Goal: Task Accomplishment & Management: Complete application form

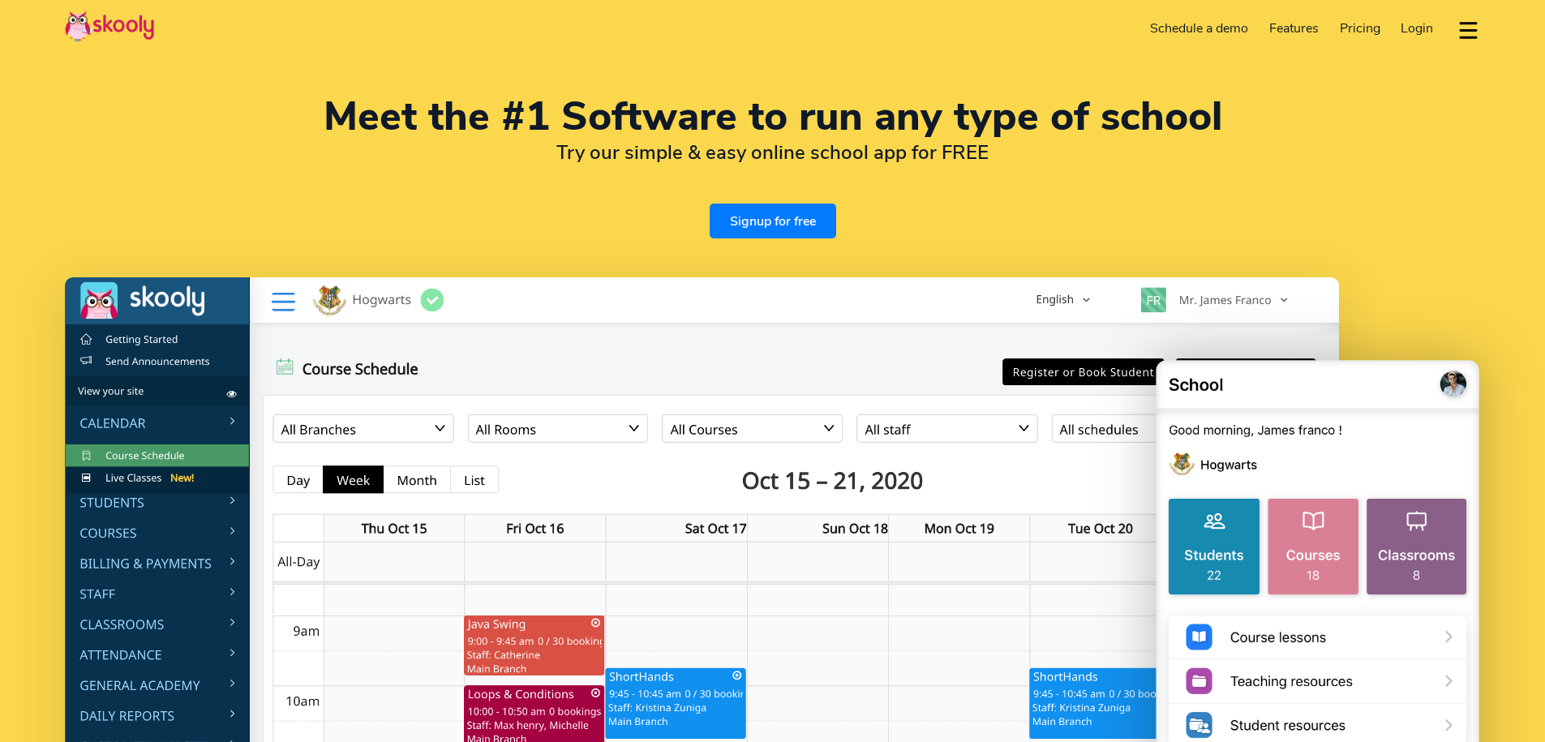
select select "en"
select select "36"
select select "Hungary"
select select "Europe/Budapest"
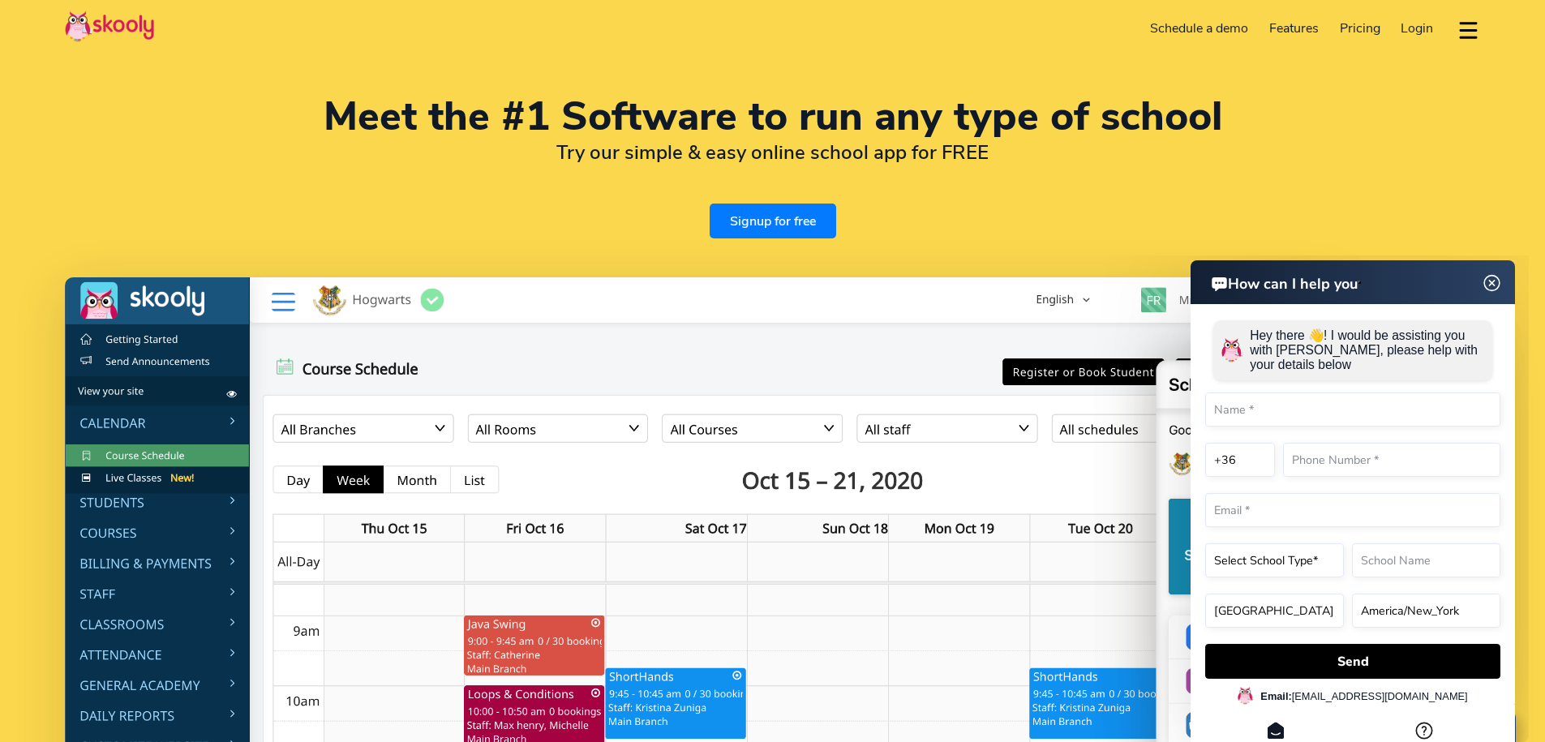
click at [1499, 288] on img at bounding box center [1491, 283] width 31 height 20
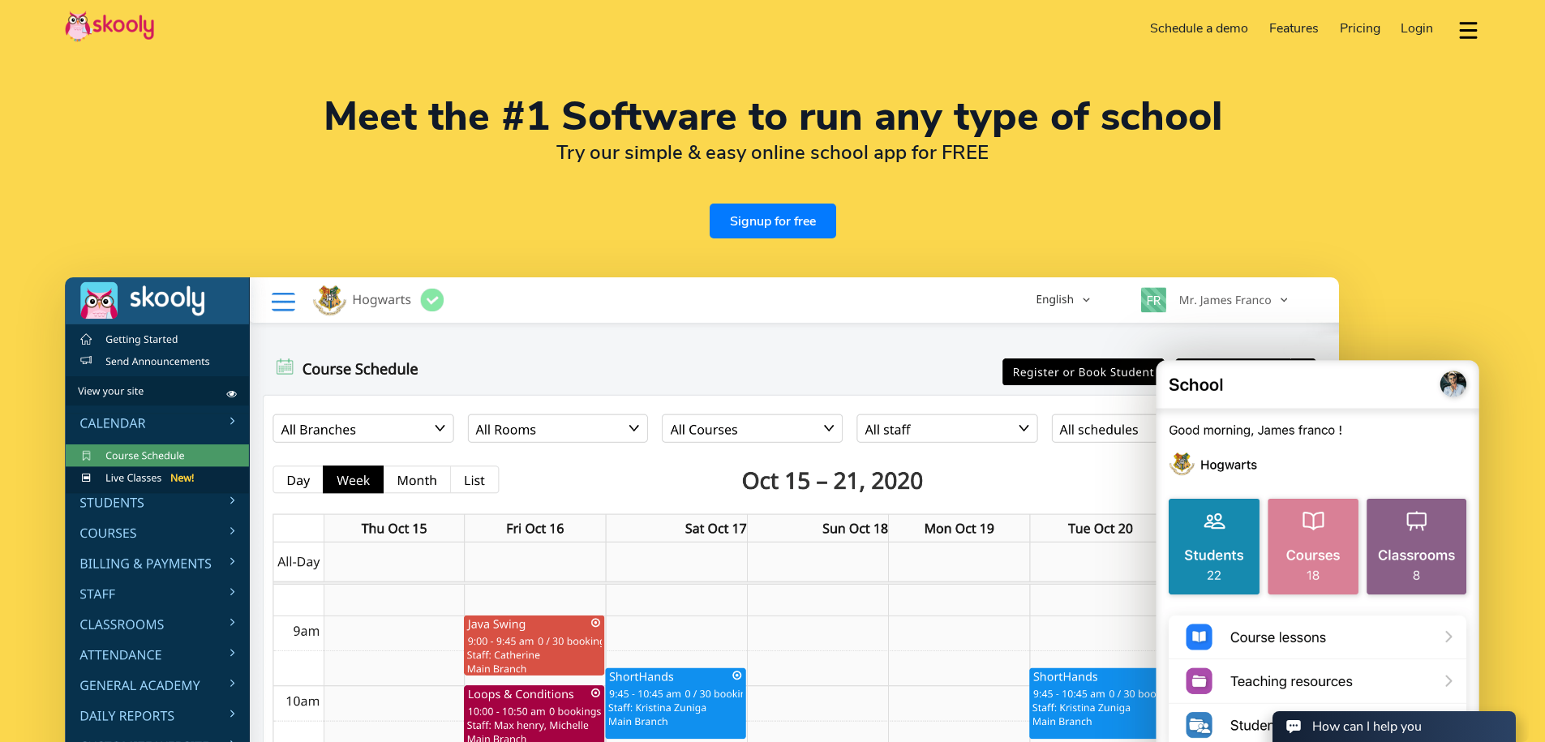
click at [799, 204] on link "Signup for free" at bounding box center [772, 221] width 126 height 35
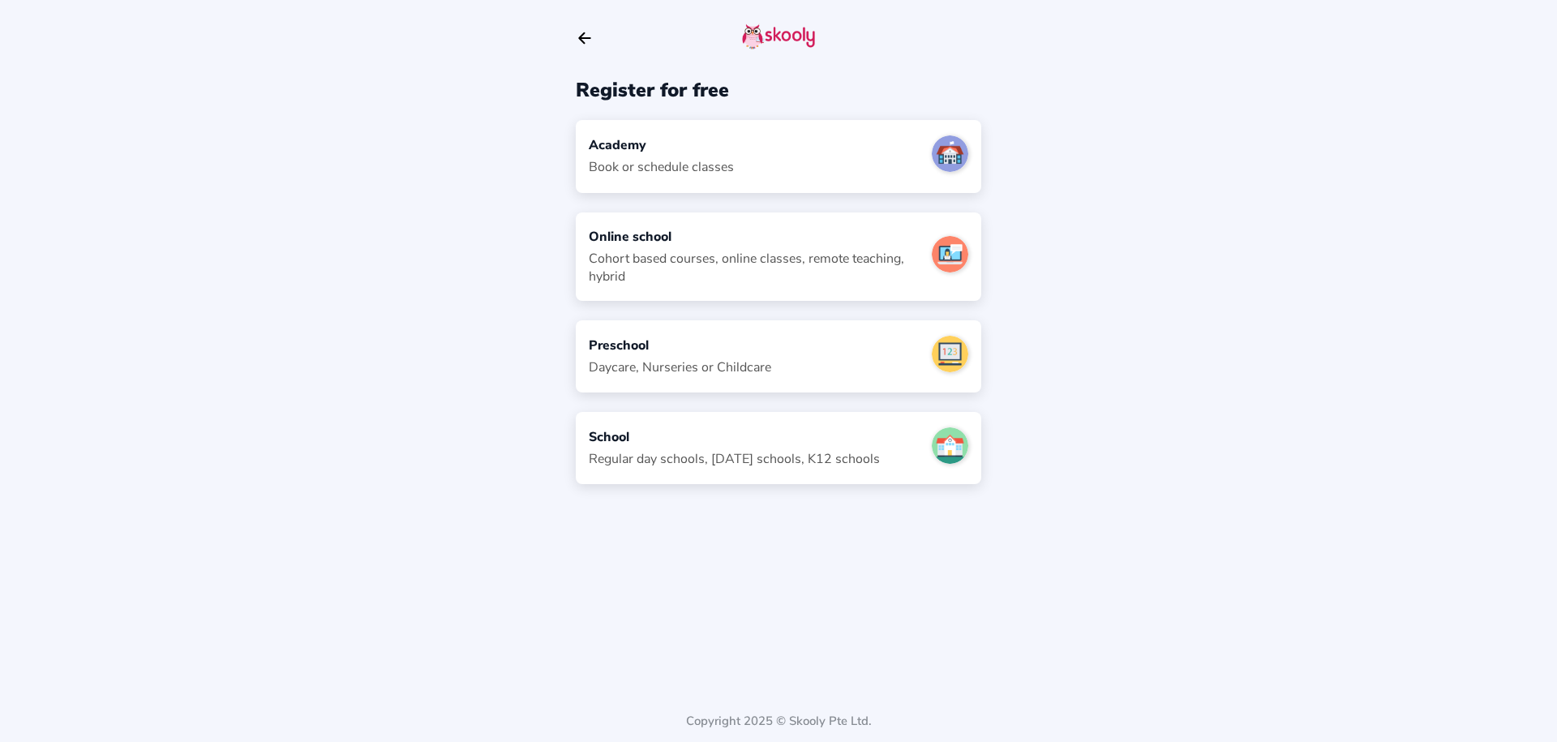
click at [686, 250] on div "Cohort based courses, online classes, remote teaching, hybrid" at bounding box center [754, 268] width 330 height 36
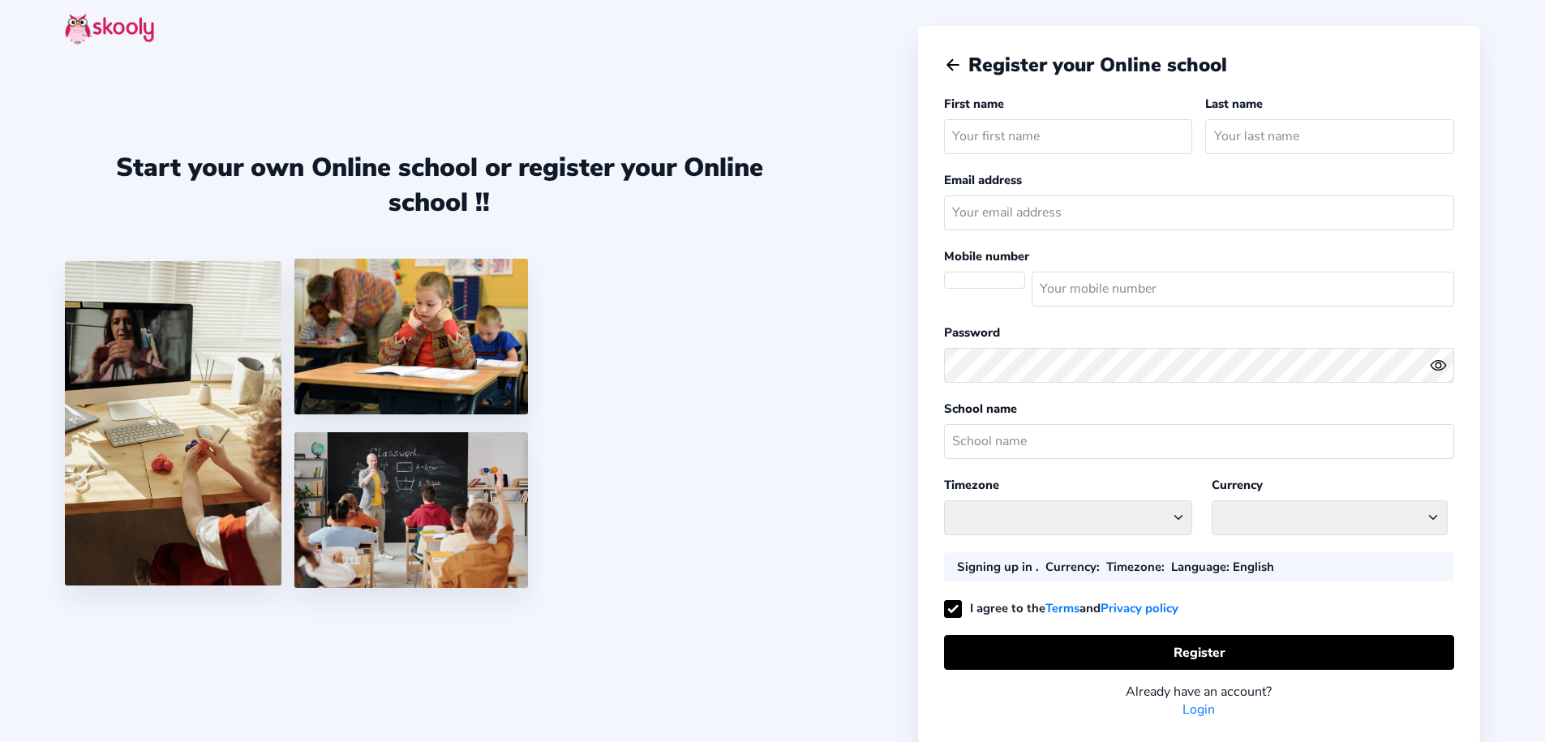
select select
click at [1005, 139] on input "text" at bounding box center [1068, 136] width 249 height 35
select select "Europe/Budapest"
select select "HUF ft"
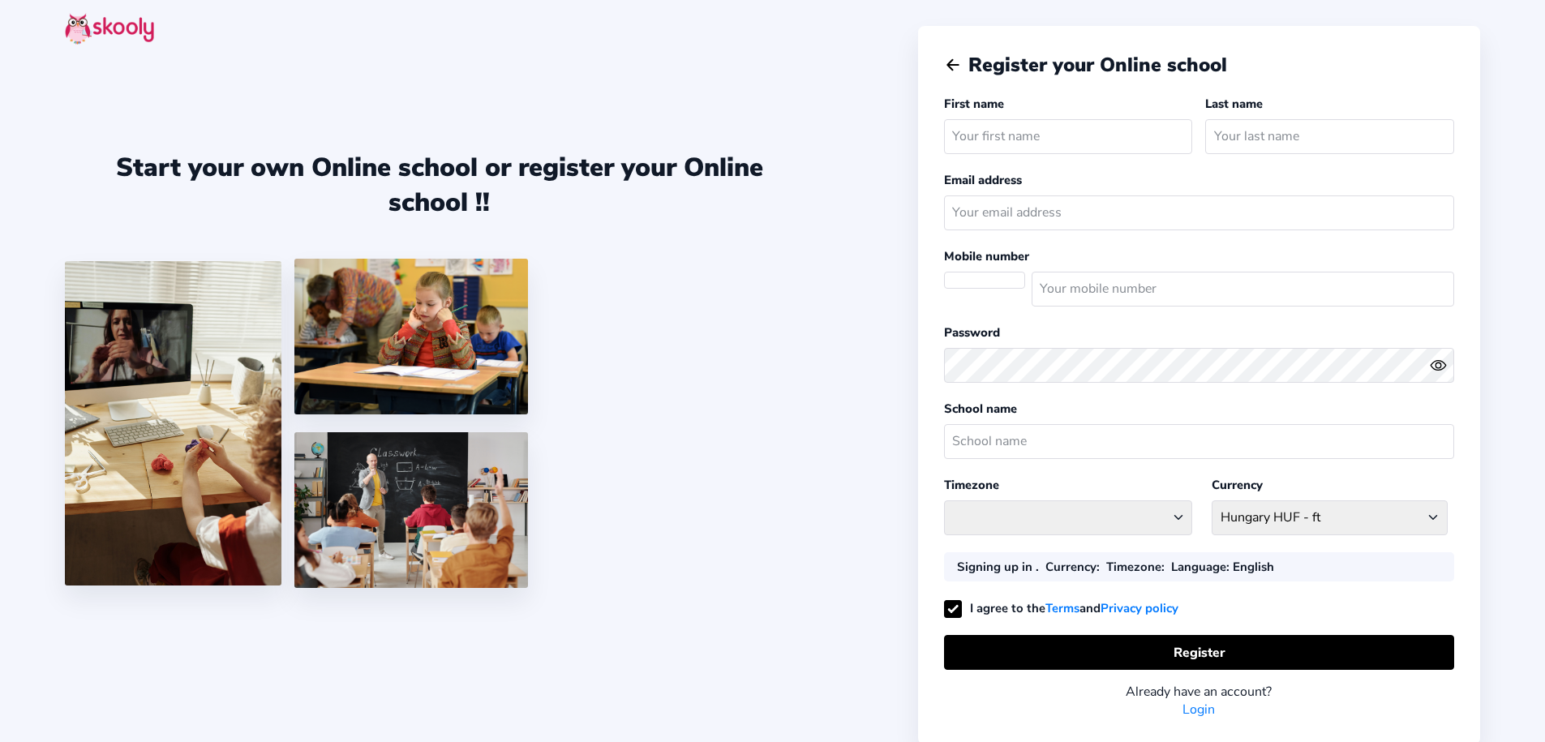
select select "HU"
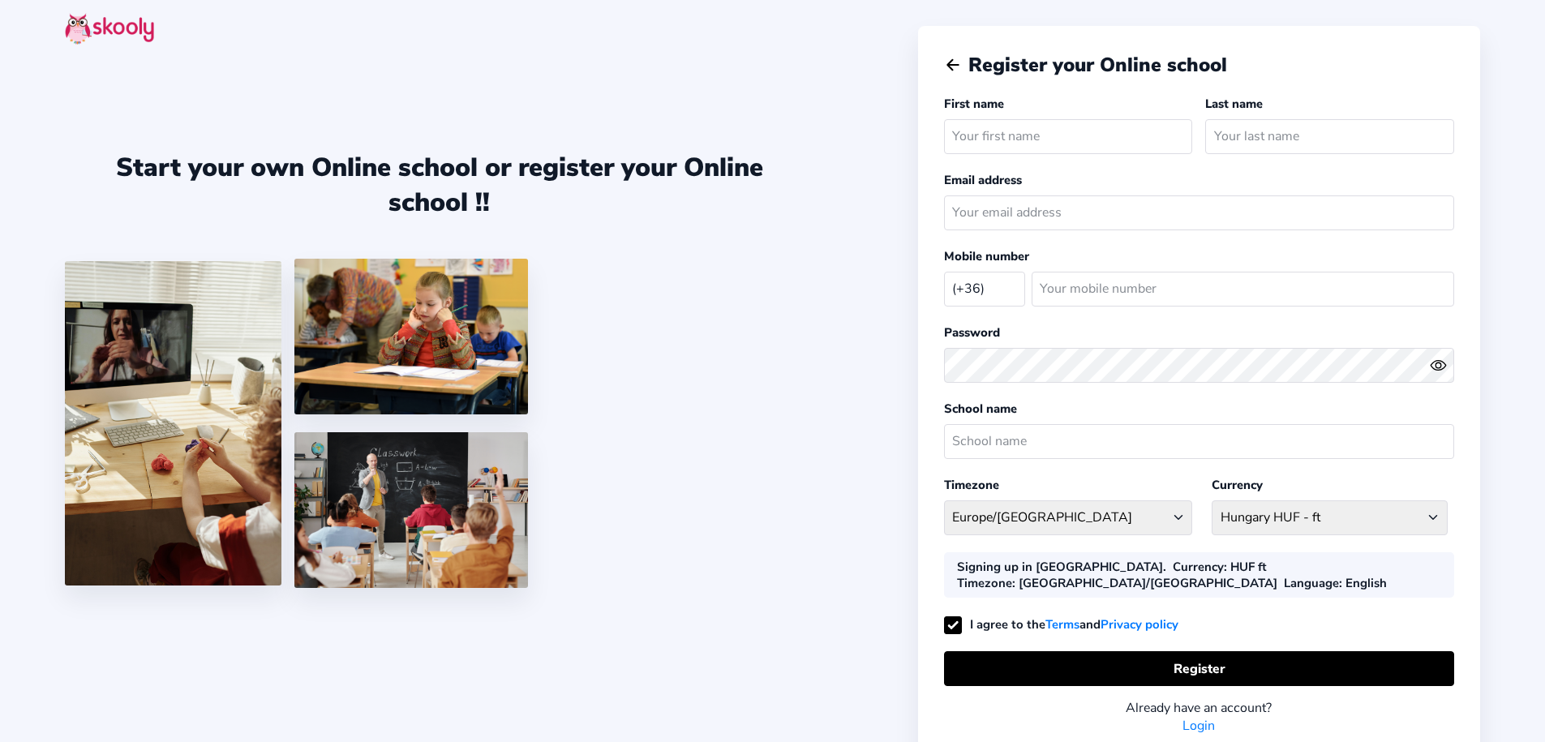
click at [1034, 138] on input "text" at bounding box center [1068, 136] width 249 height 35
type input "Márk"
type input "Sun"
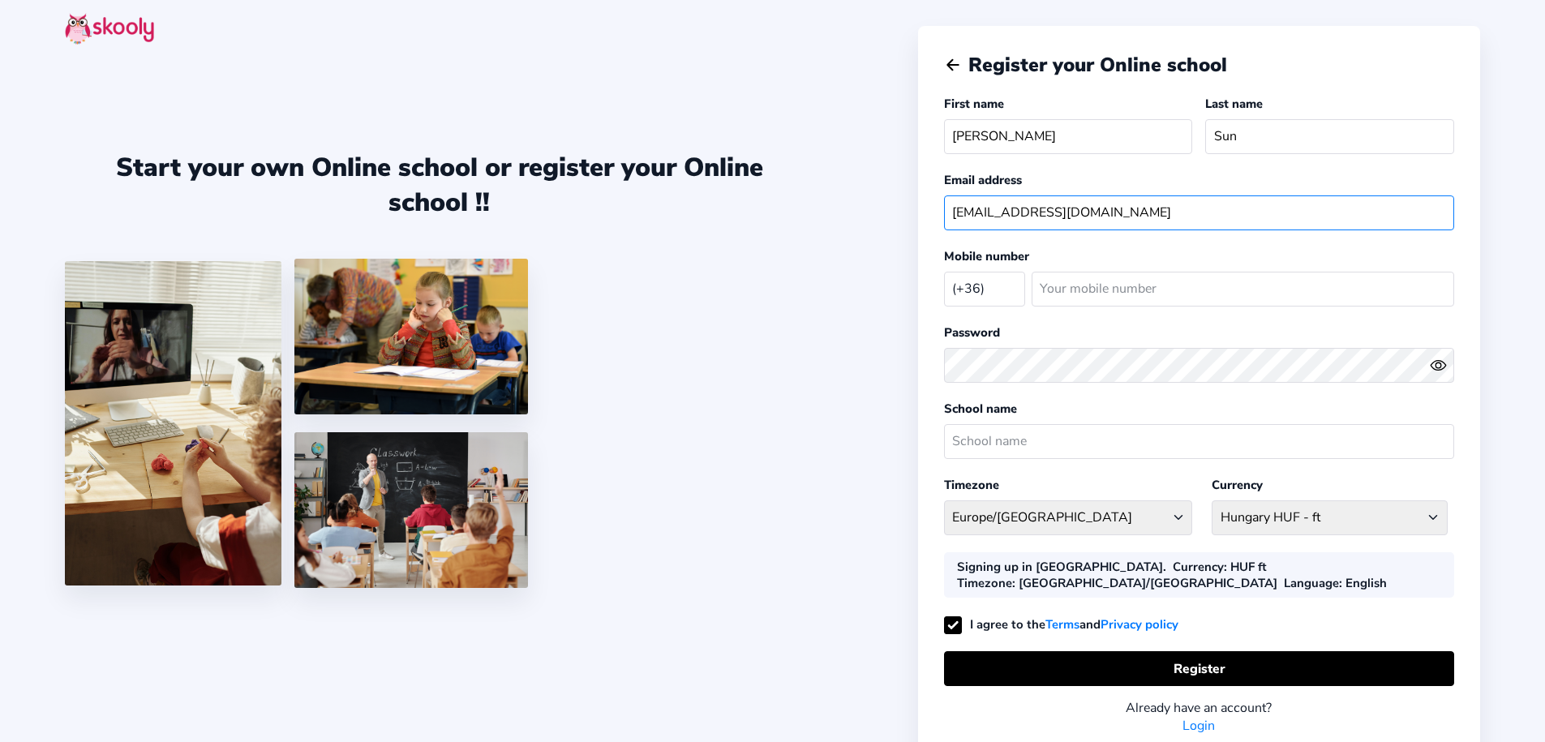
type input "mark.sun@mozaweb.com"
click at [1118, 282] on input "number" at bounding box center [1242, 289] width 422 height 35
type input "204731520"
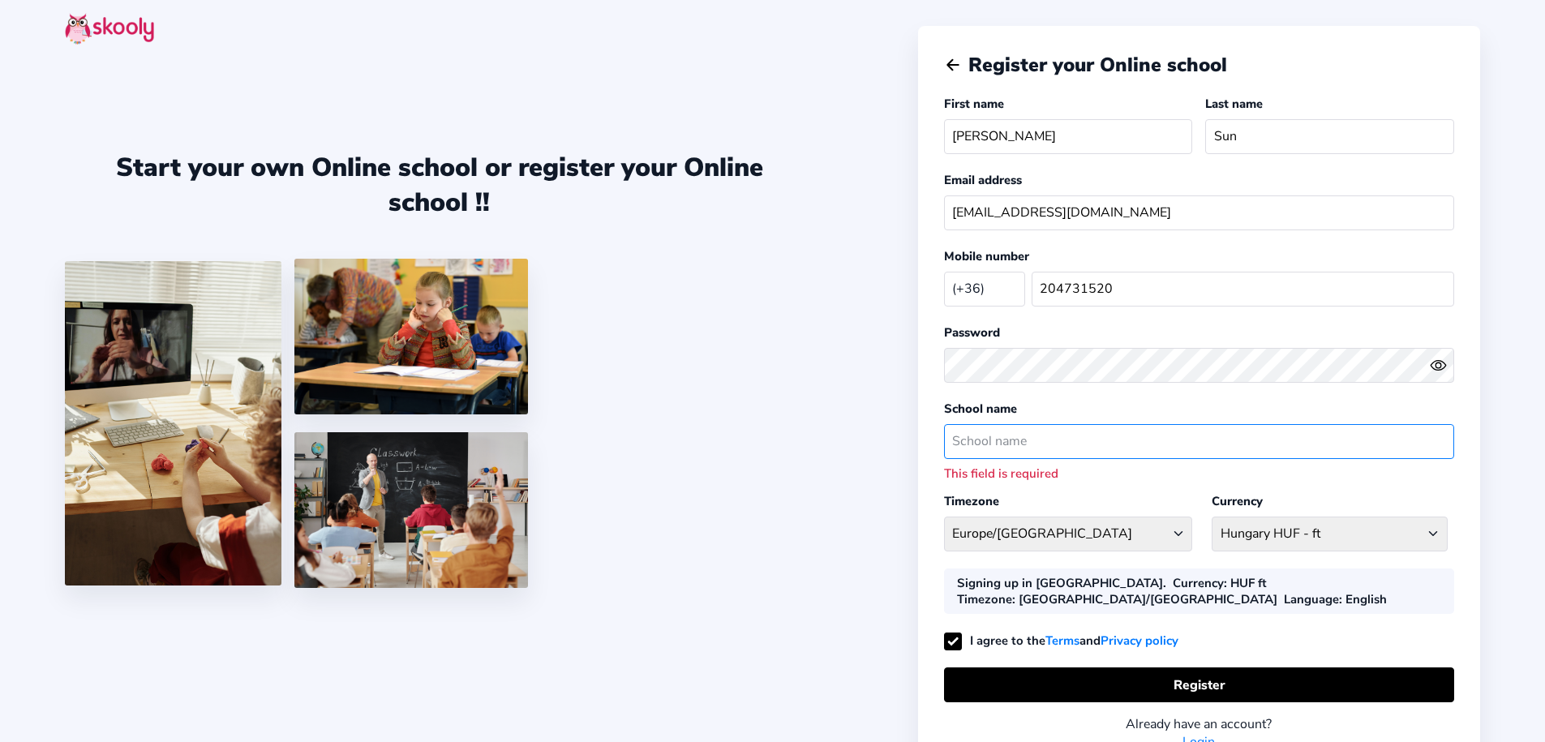
type input "M"
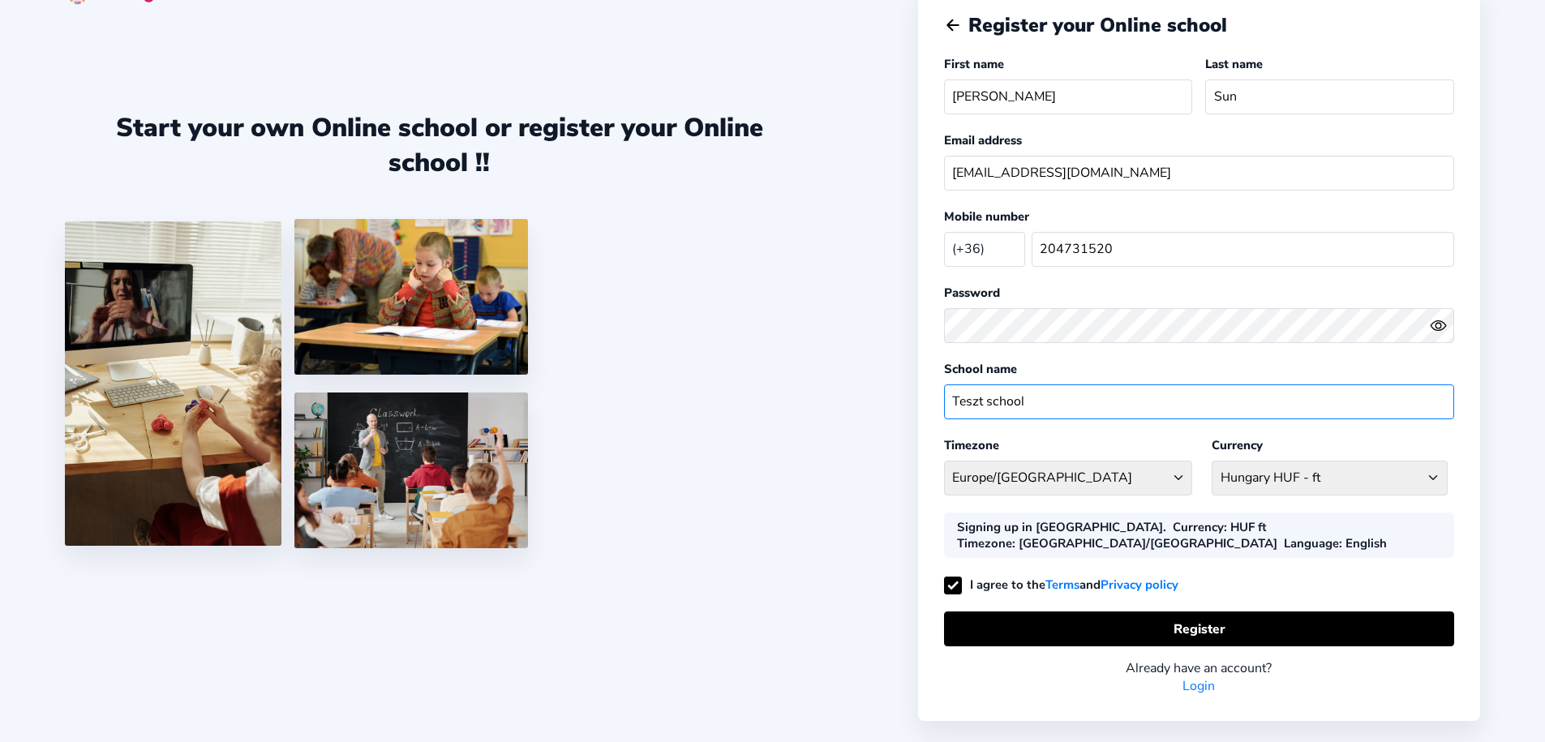
scroll to position [74, 0]
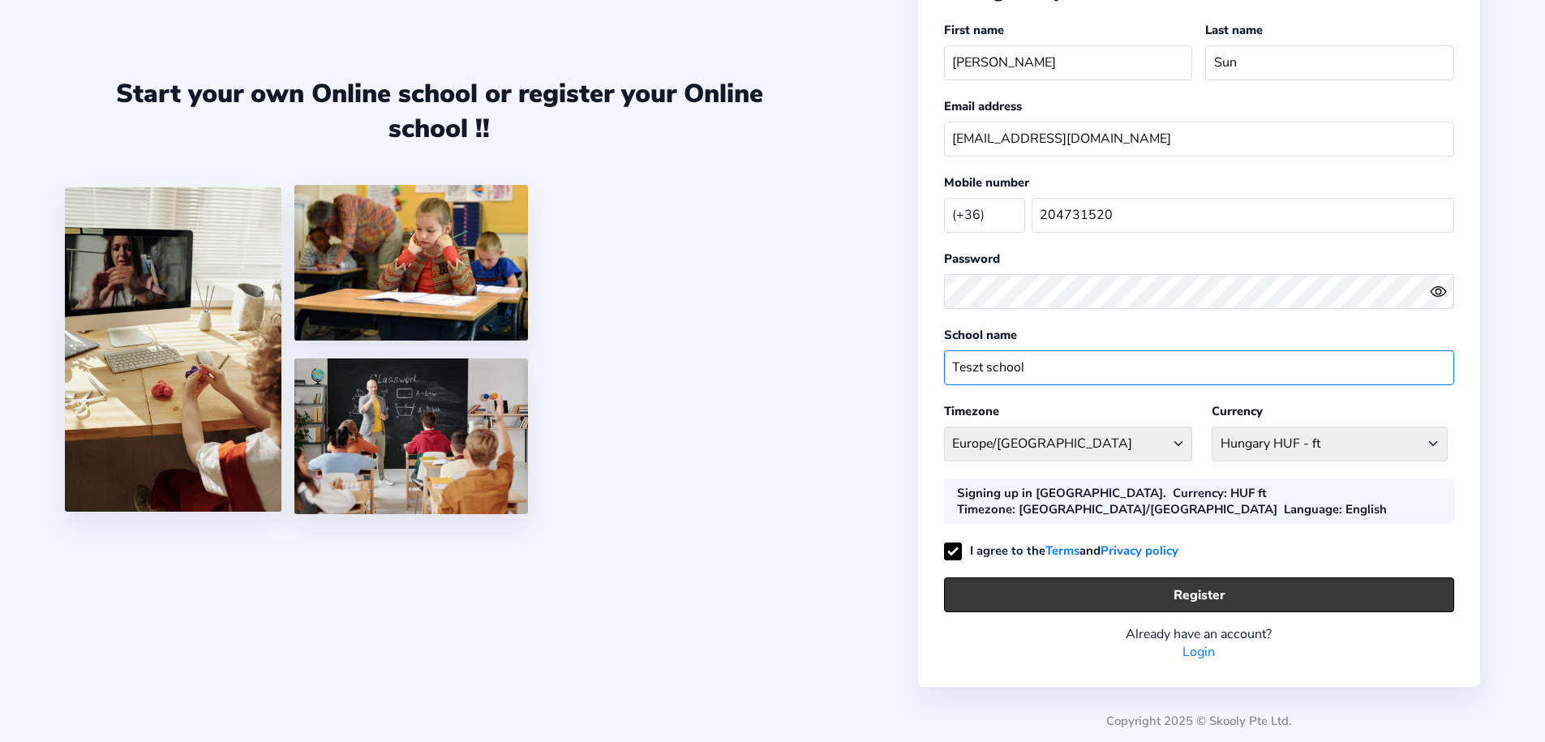
type input "Teszt school"
click at [1097, 585] on button "Register" at bounding box center [1199, 594] width 510 height 35
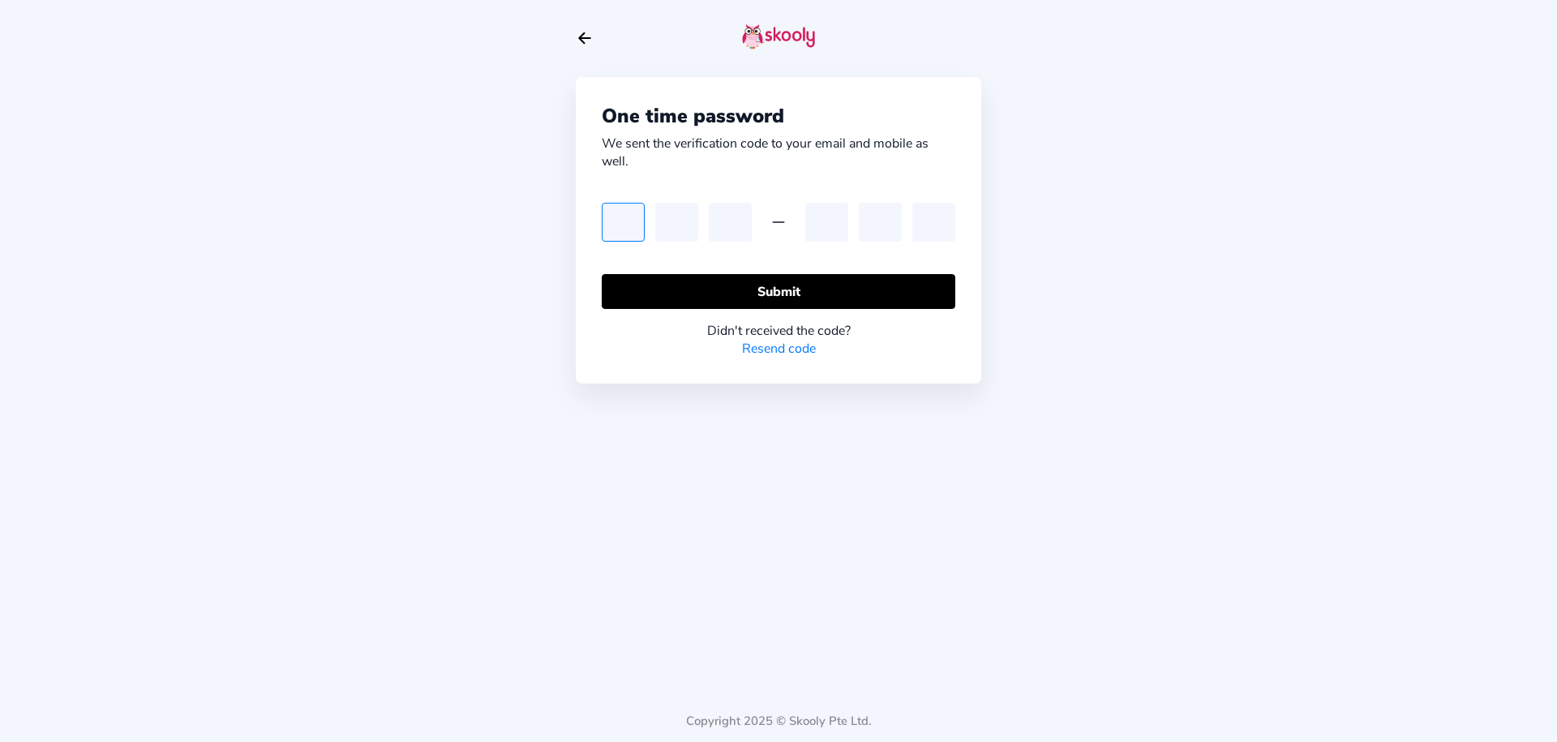
click at [643, 205] on input "text" at bounding box center [623, 222] width 43 height 39
click at [768, 345] on link "Resend code" at bounding box center [779, 349] width 74 height 18
click at [775, 355] on link "Resend code" at bounding box center [779, 349] width 74 height 18
click at [605, 225] on input "text" at bounding box center [623, 222] width 43 height 39
type input "6"
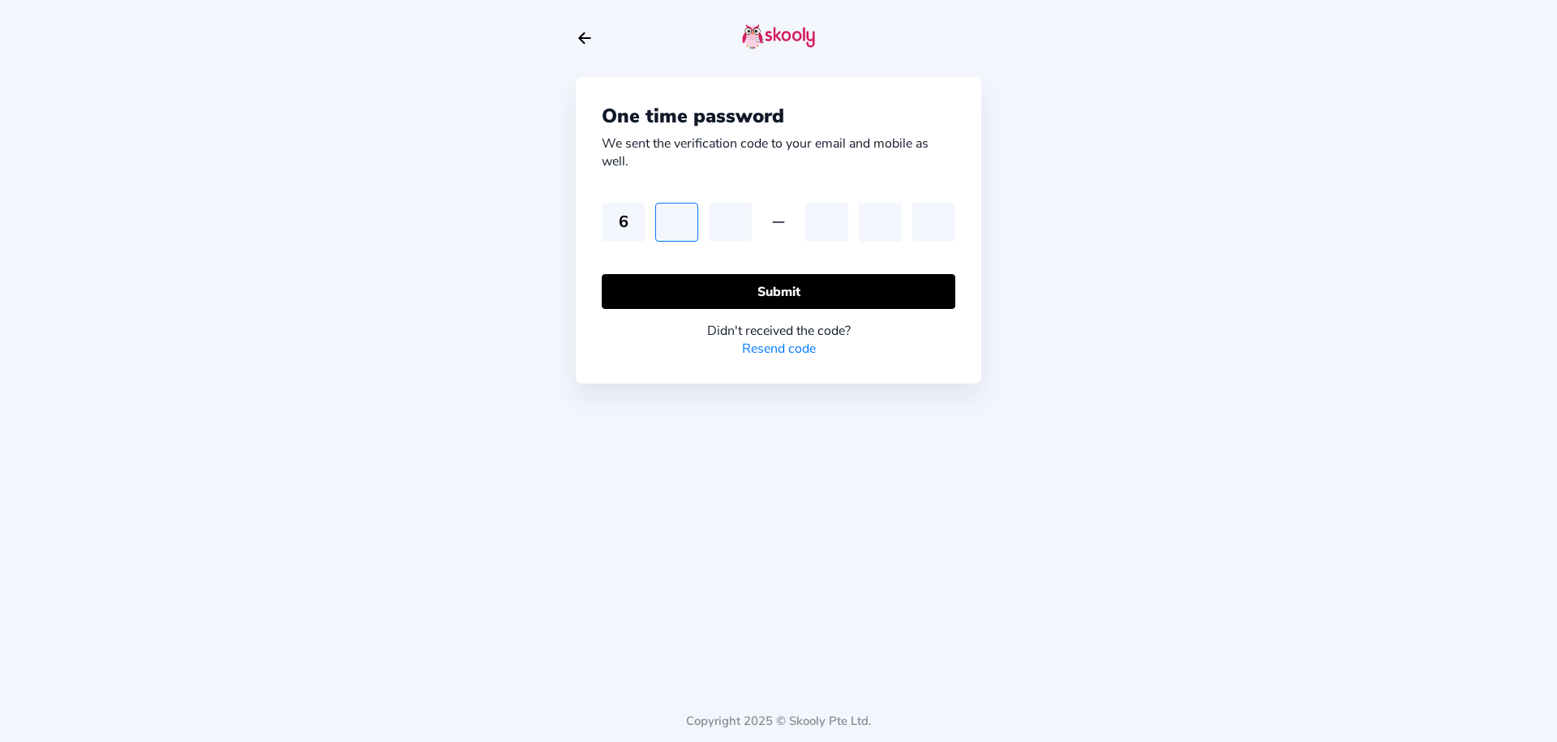
type input "1"
type input "9"
type input "5"
type input "2"
type input "5"
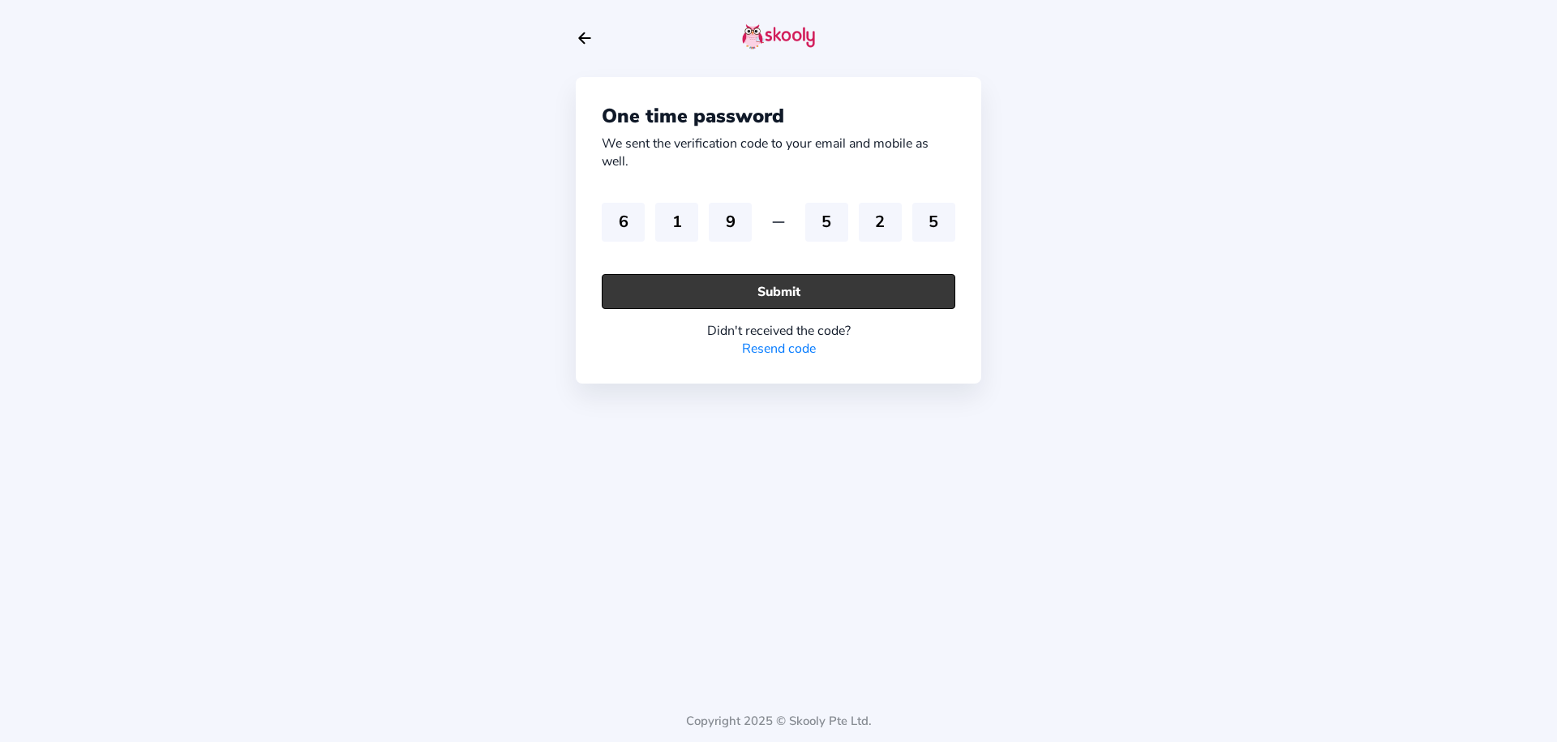
click at [756, 284] on button "Submit" at bounding box center [779, 291] width 354 height 35
click at [732, 293] on button "Submit" at bounding box center [779, 291] width 354 height 35
click at [706, 301] on button "Submit" at bounding box center [779, 291] width 354 height 35
click at [746, 276] on button "Submit" at bounding box center [779, 291] width 354 height 35
click at [531, 448] on div "One time password We sent the verification code to your email and mobile as wel…" at bounding box center [778, 371] width 1557 height 742
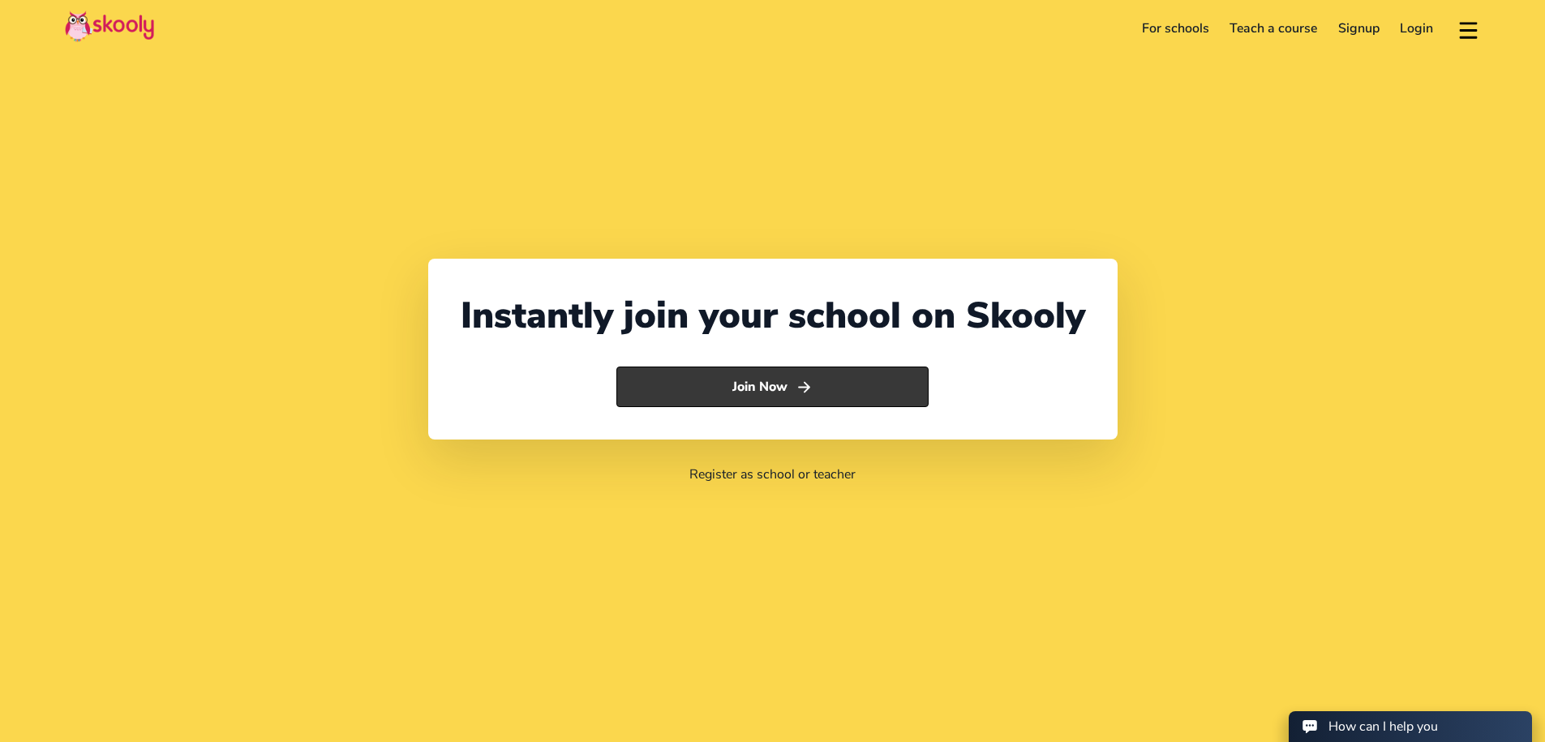
select select "36"
select select "[GEOGRAPHIC_DATA]"
select select "Europe/[GEOGRAPHIC_DATA]"
click at [831, 385] on button "Join Now" at bounding box center [772, 386] width 312 height 41
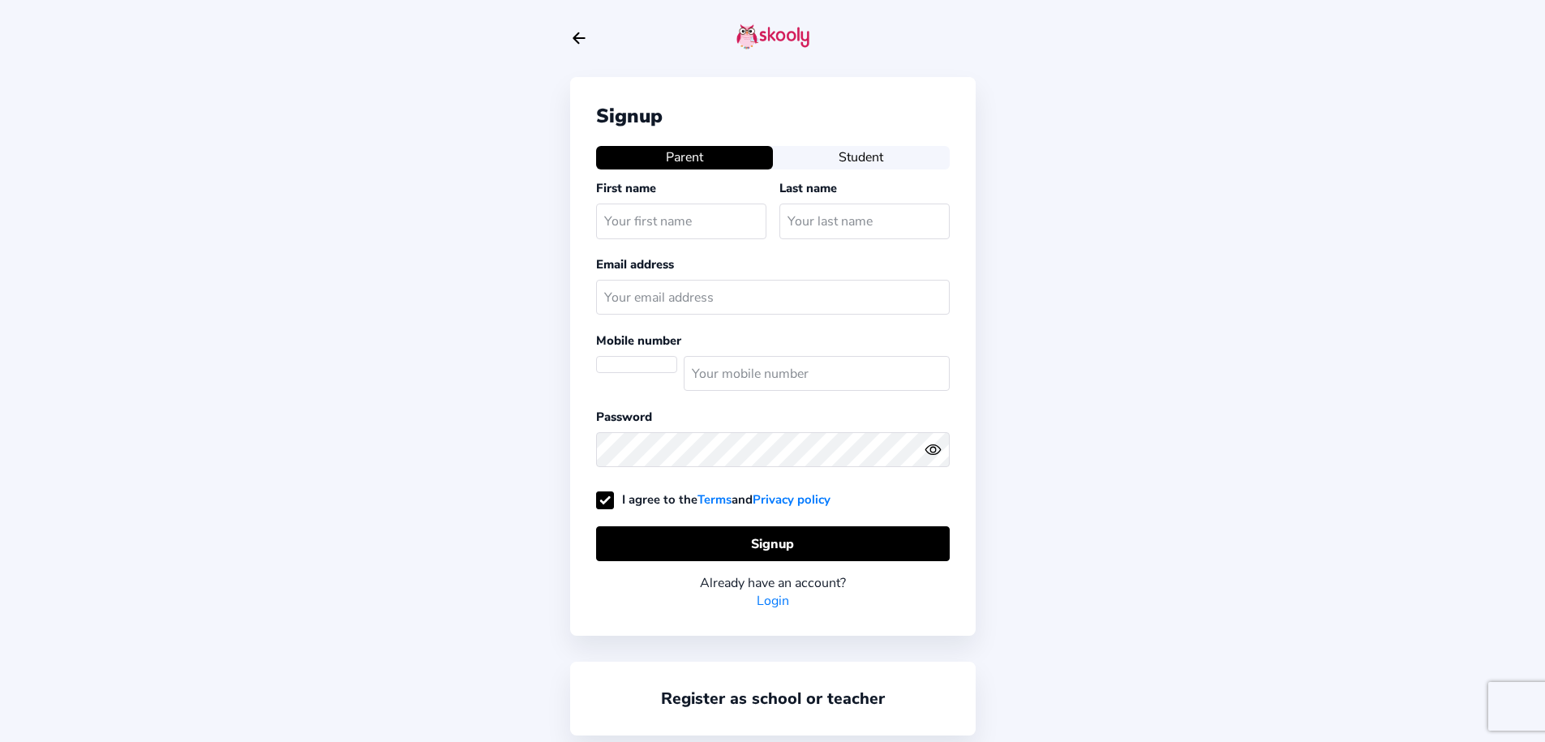
select select "HU"
type input "[EMAIL_ADDRESS][DOMAIN_NAME]"
click at [577, 41] on icon "arrow back outline" at bounding box center [578, 38] width 11 height 11
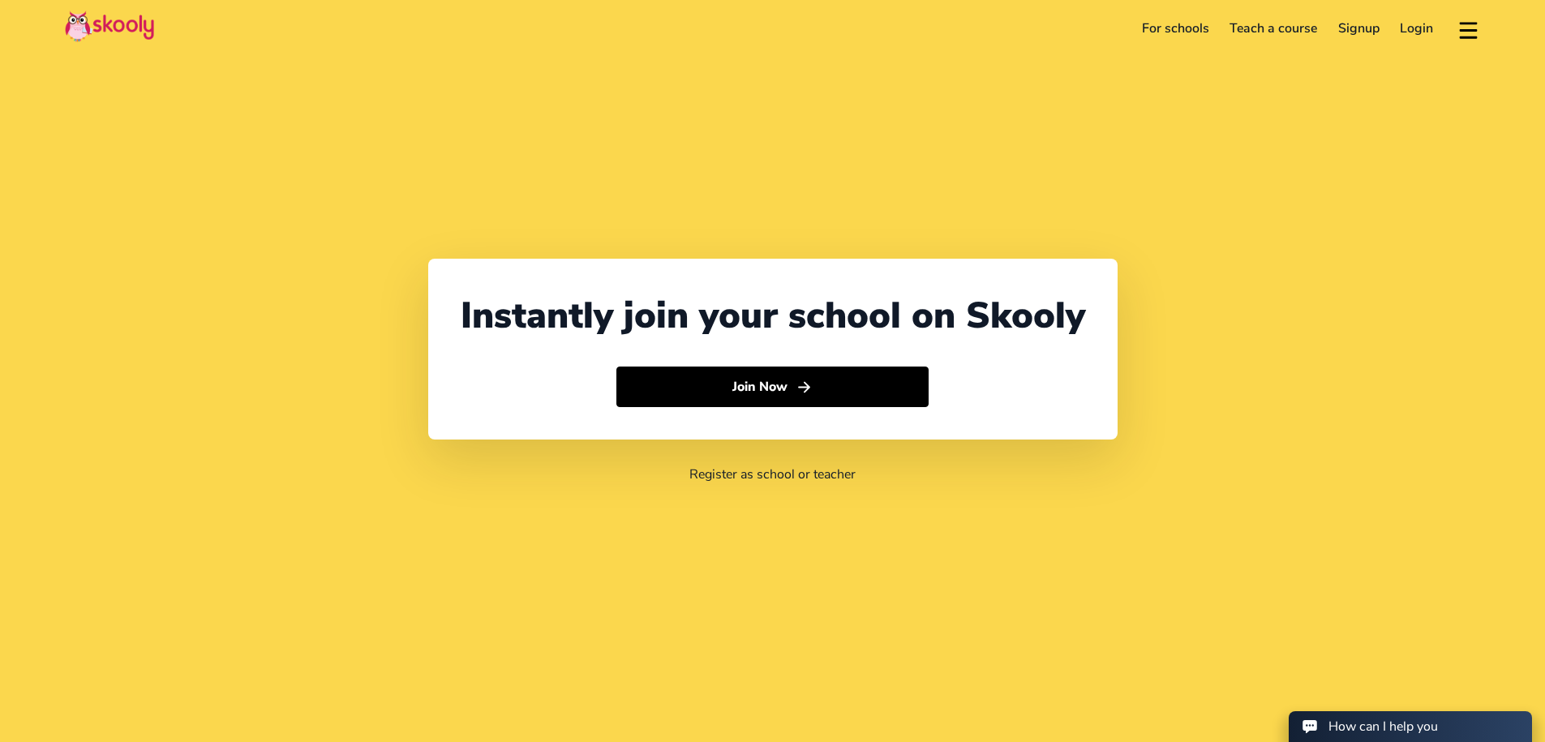
click at [1414, 40] on link "Login" at bounding box center [1417, 28] width 54 height 26
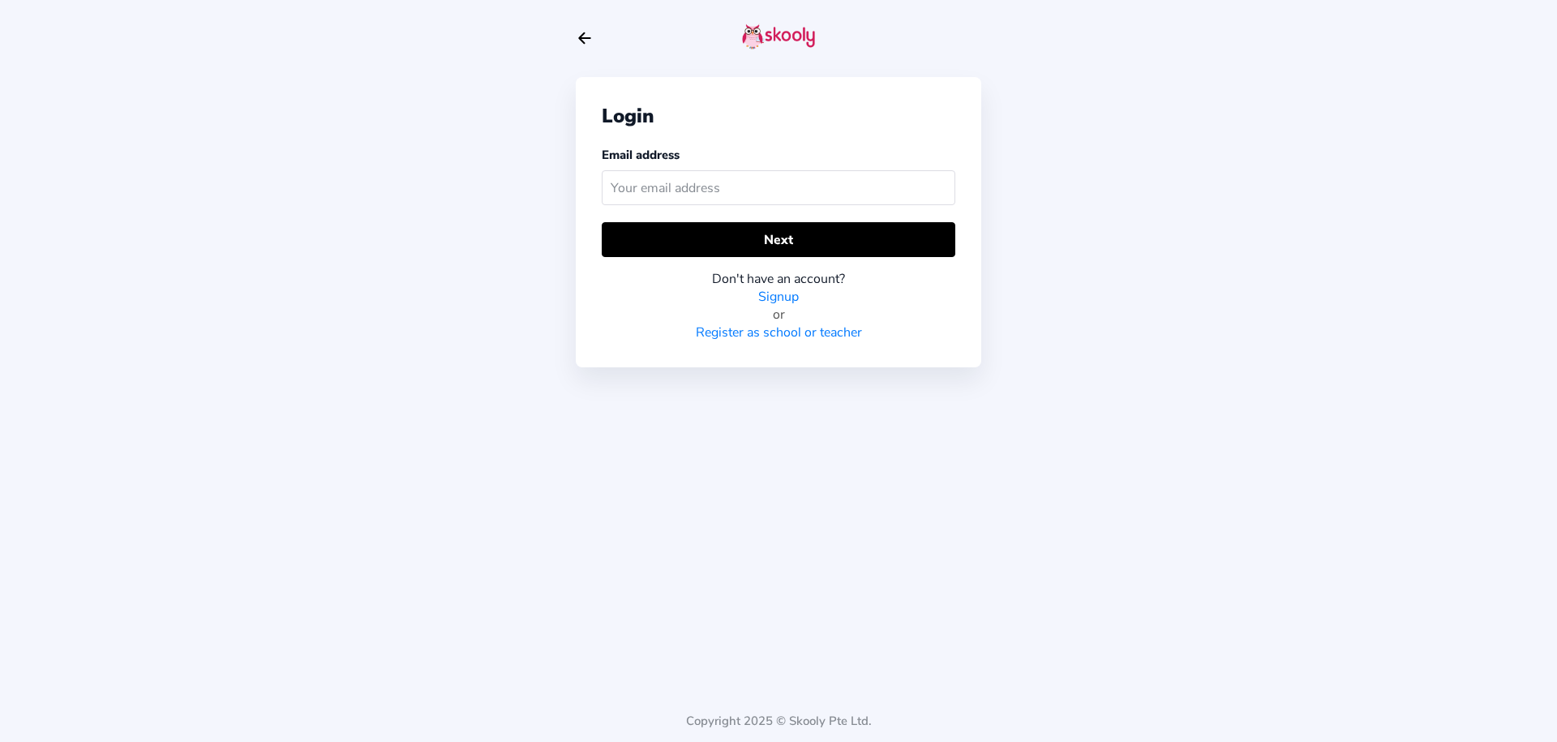
click at [758, 184] on input "text" at bounding box center [779, 187] width 354 height 35
type input "[EMAIL_ADDRESS][DOMAIN_NAME]"
click at [581, 42] on icon "Arrow Back" at bounding box center [585, 38] width 18 height 18
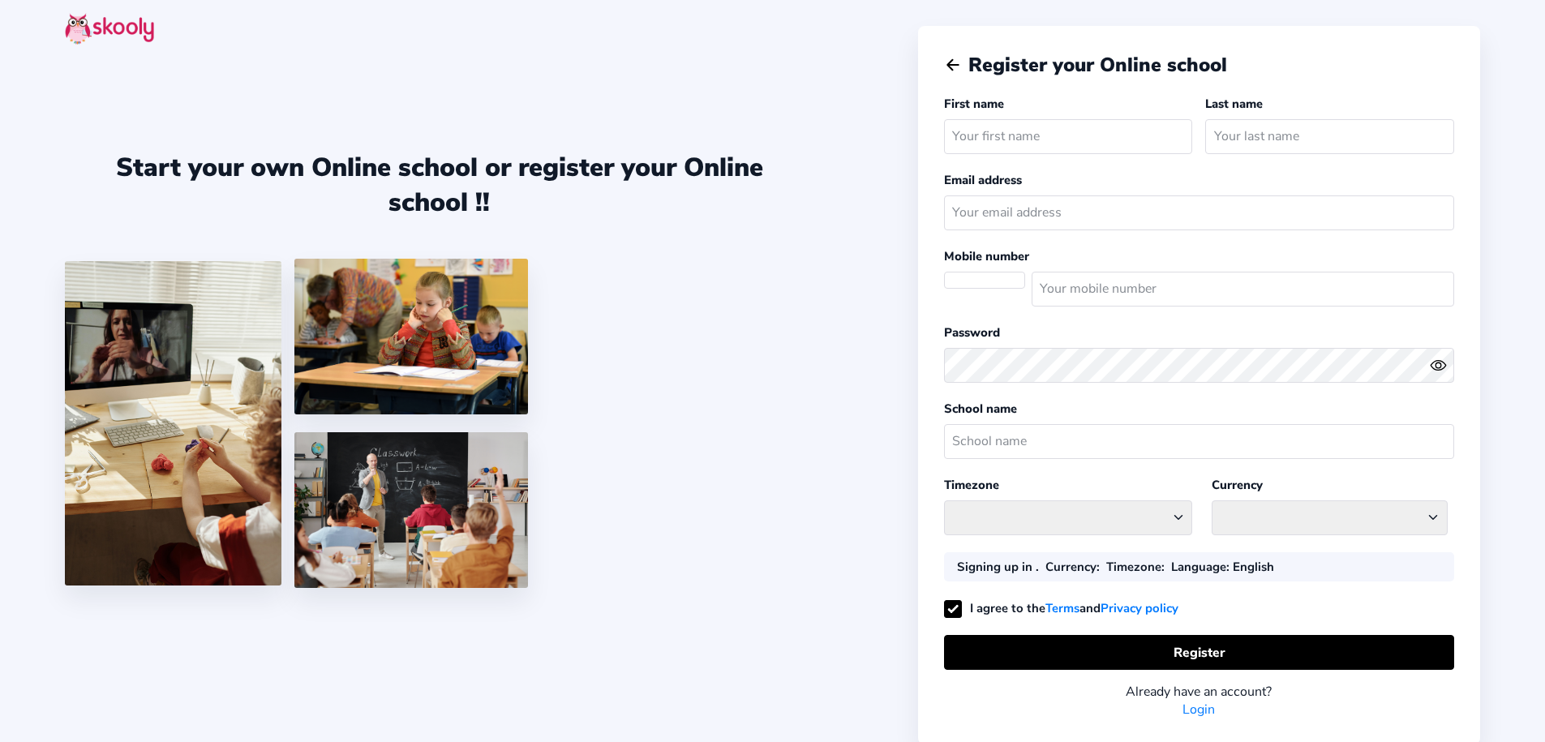
select select
select select "Europe/[GEOGRAPHIC_DATA]"
select select "HUF ft"
select select "HU"
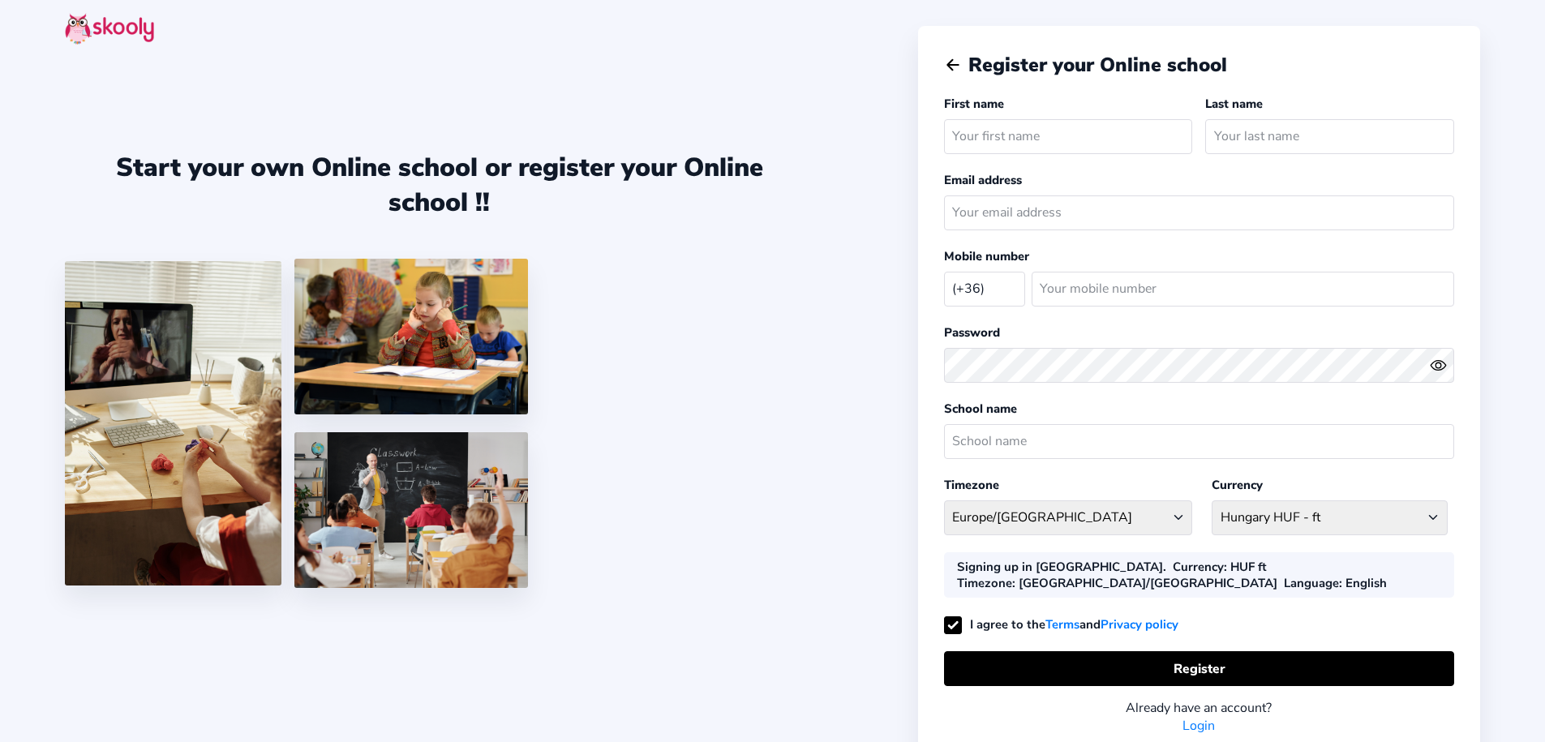
click at [1197, 726] on link "Login" at bounding box center [1198, 726] width 32 height 18
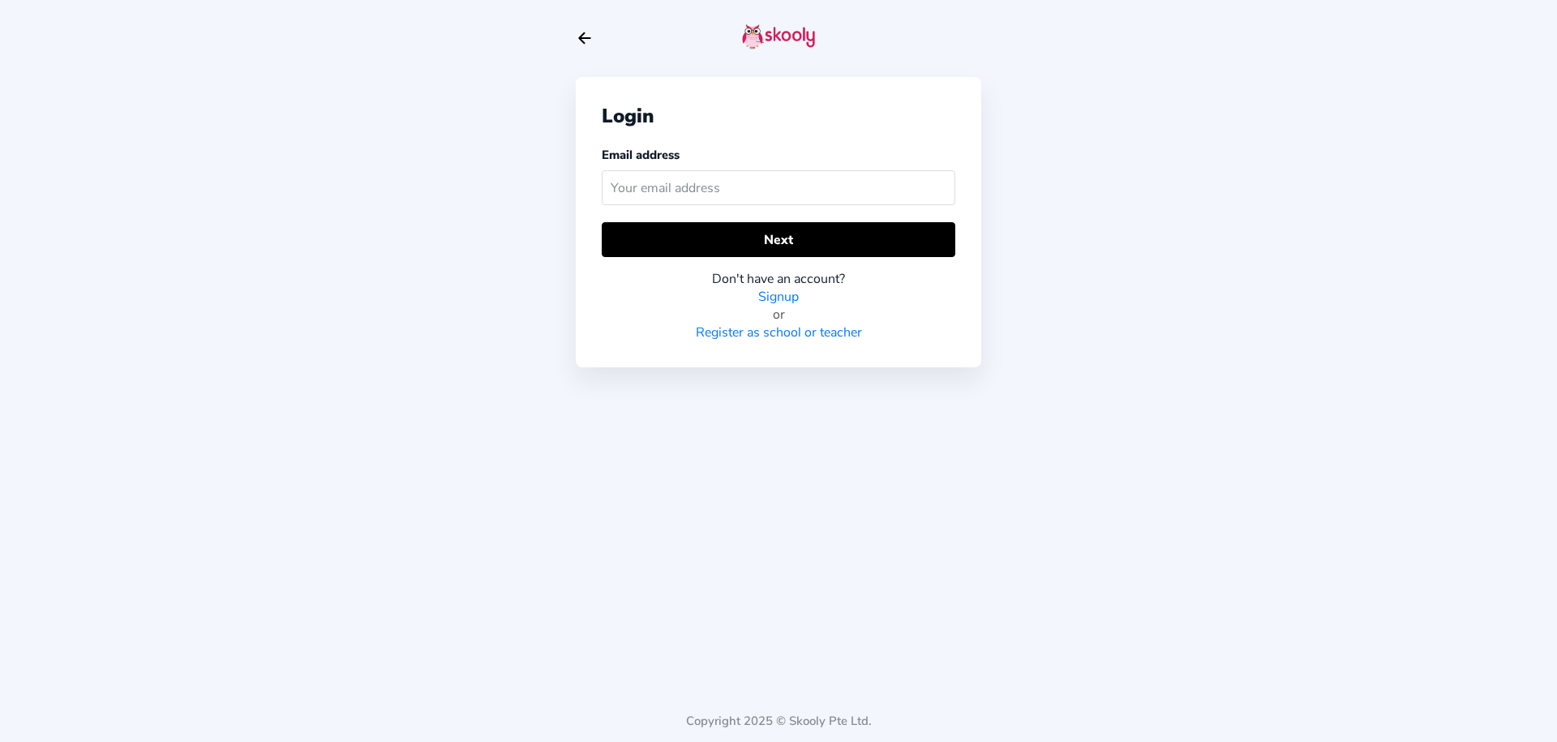
click at [711, 191] on input "text" at bounding box center [779, 187] width 354 height 35
type input "[EMAIL_ADDRESS][DOMAIN_NAME]"
click at [726, 219] on div "Login Email address [EMAIL_ADDRESS][DOMAIN_NAME] Next Don't have an account? Si…" at bounding box center [778, 222] width 405 height 290
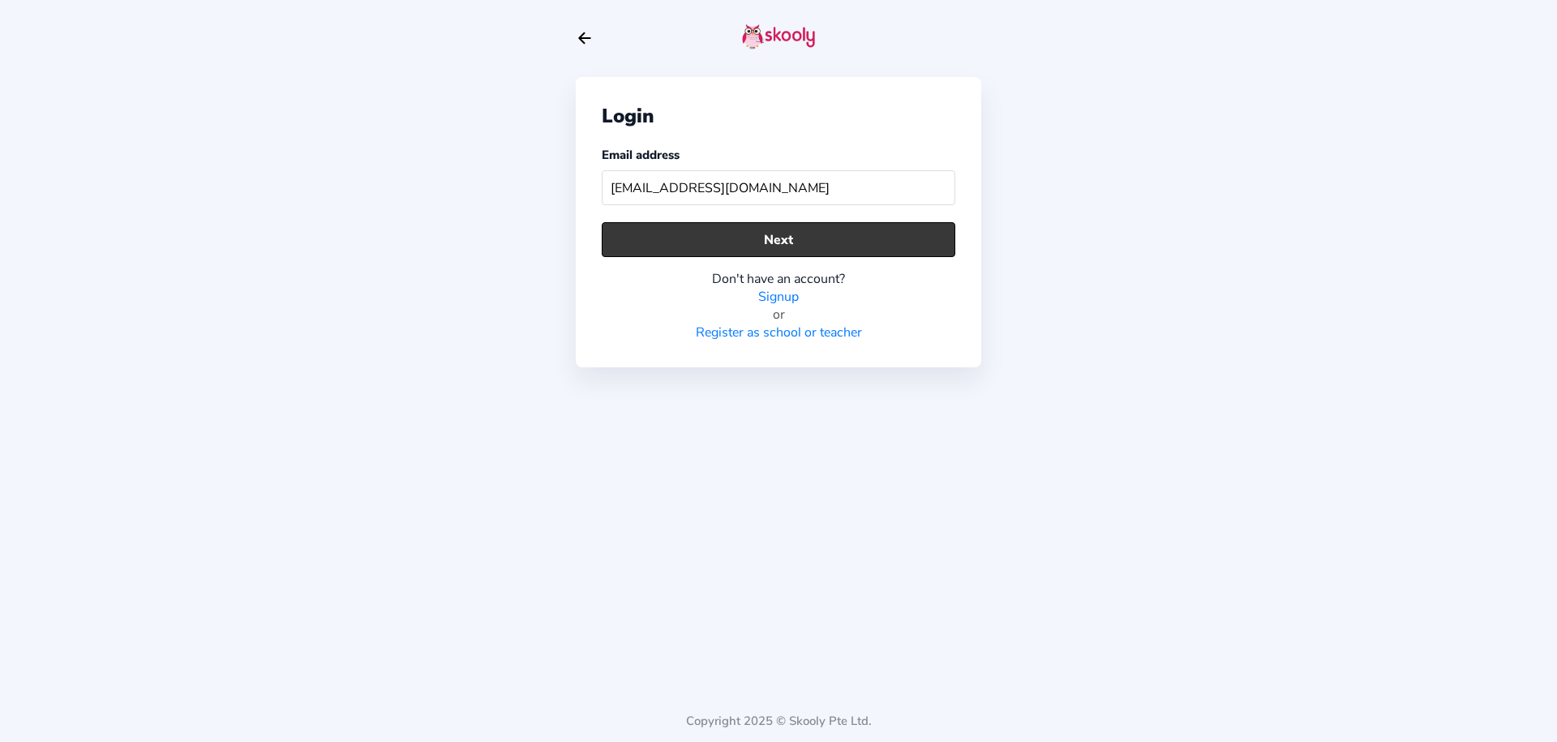
click at [735, 243] on button "Next" at bounding box center [779, 239] width 354 height 35
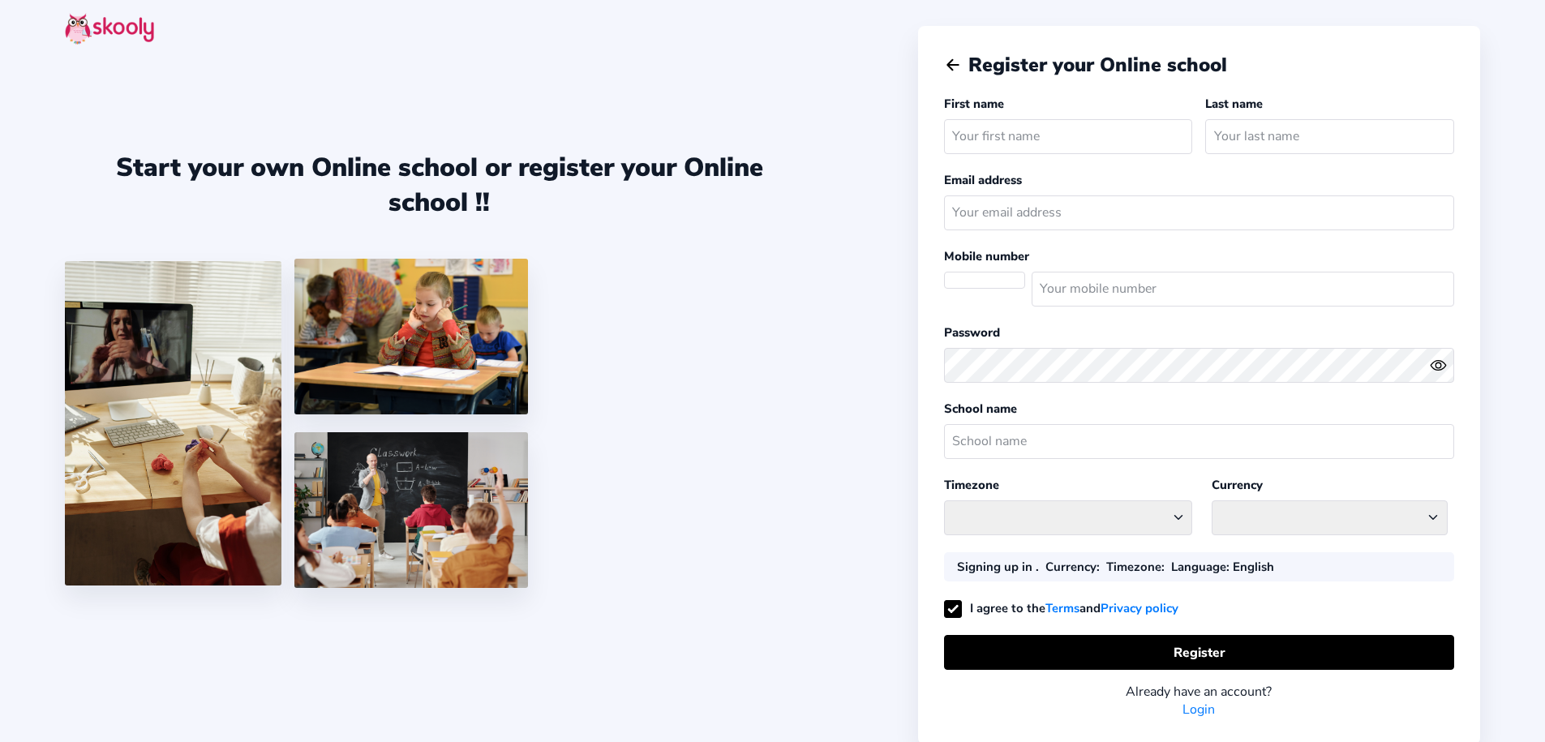
select select
click at [1006, 139] on input "text" at bounding box center [1068, 136] width 249 height 35
select select "Europe/[GEOGRAPHIC_DATA]"
select select "HUF ft"
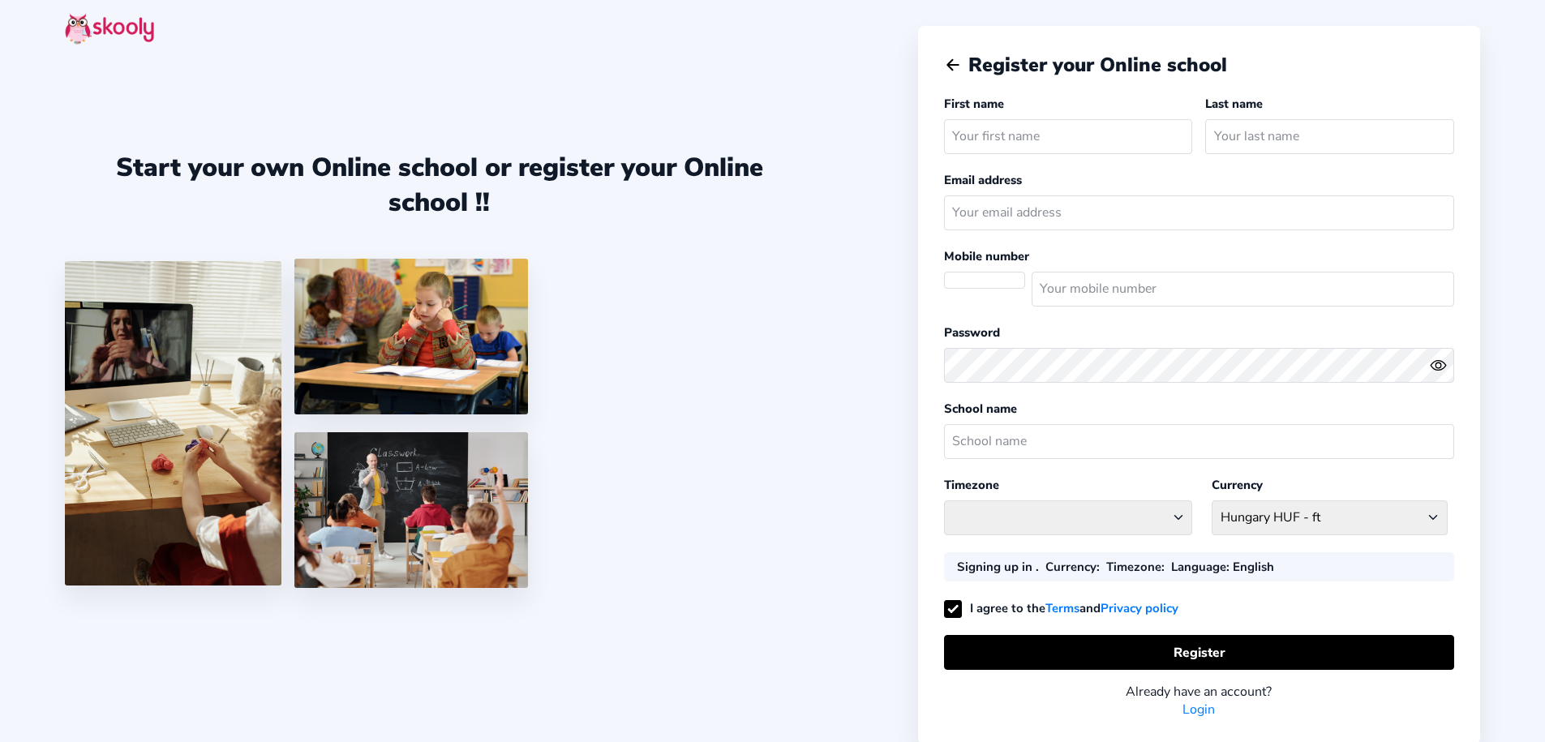
select select "HU"
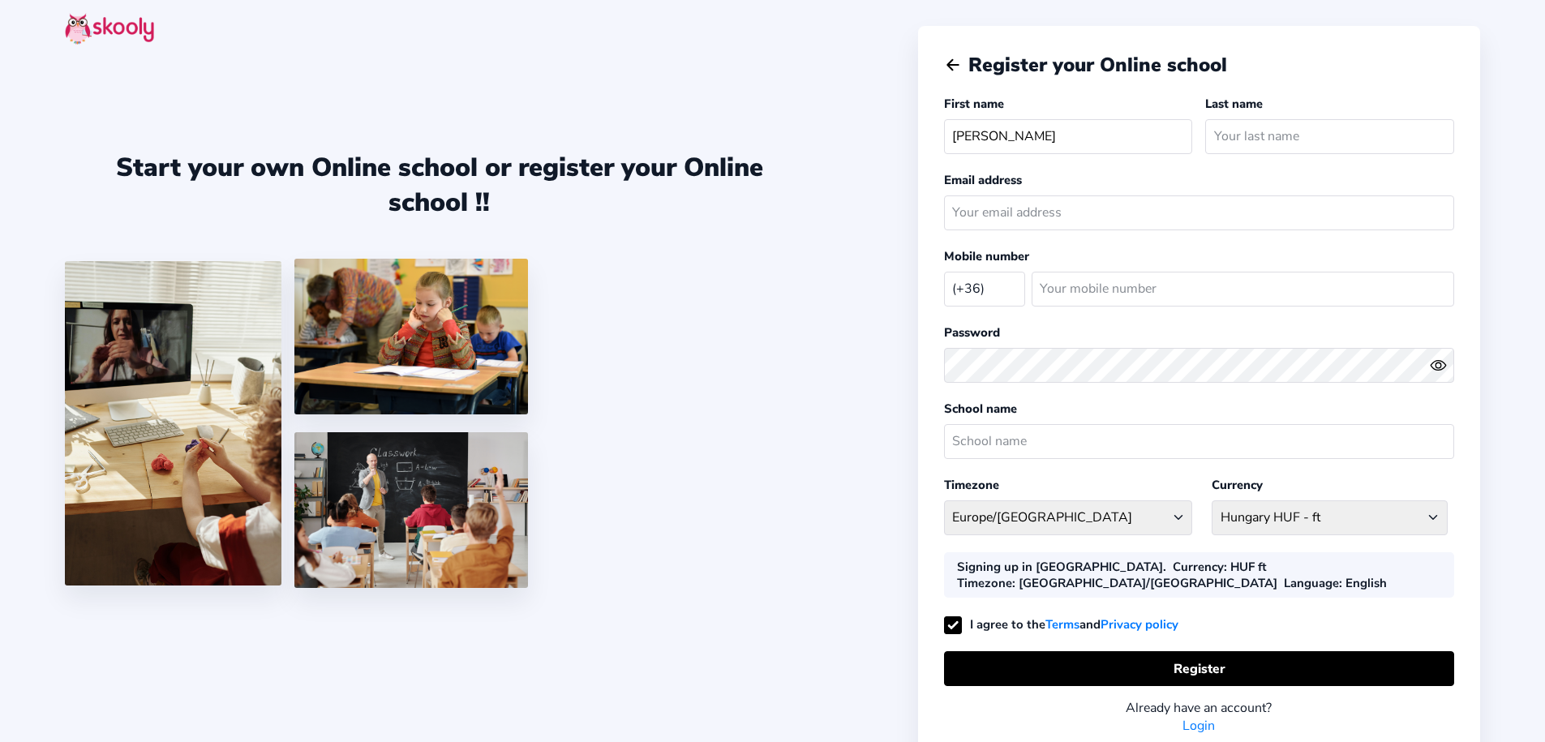
type input "[PERSON_NAME]"
type input "Sun"
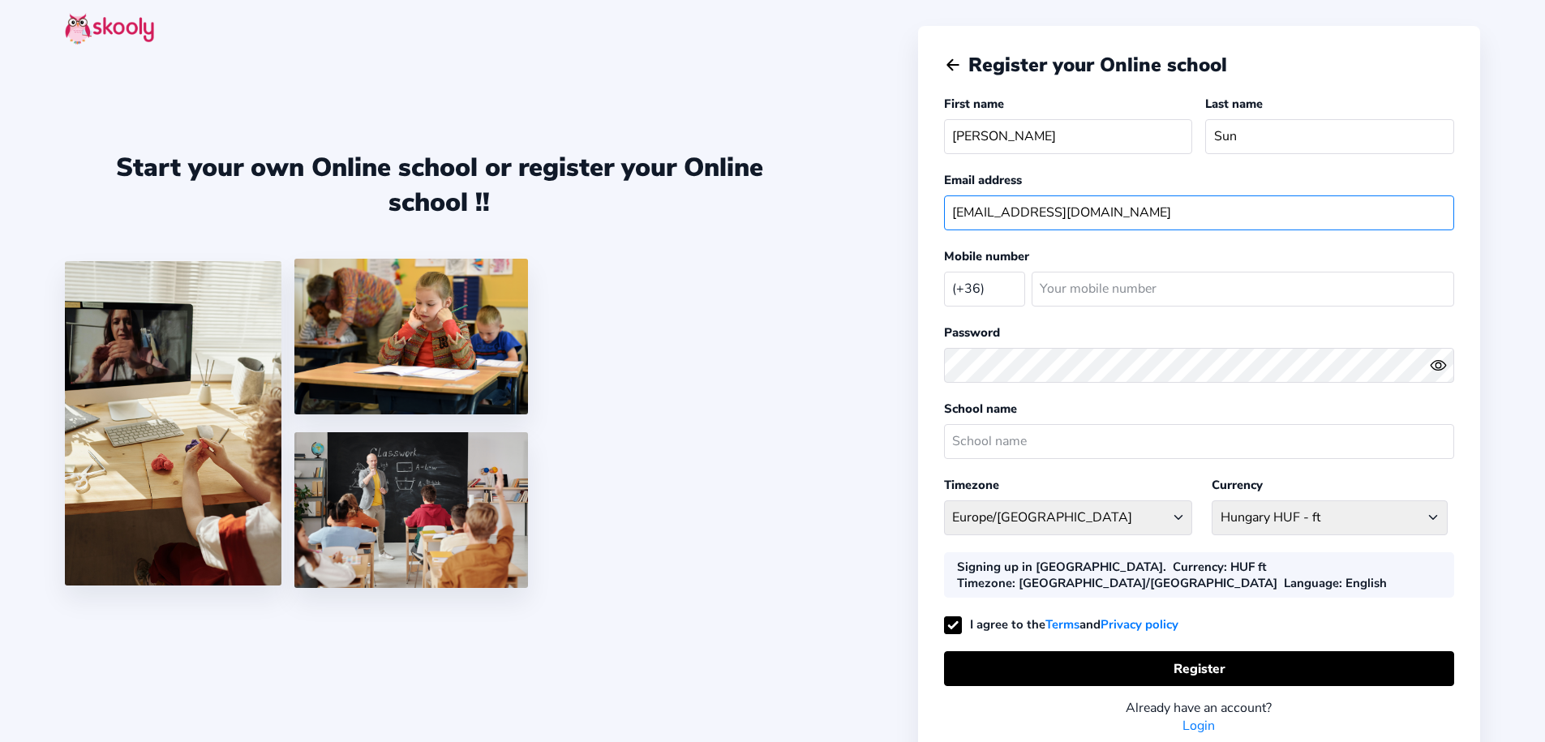
type input "[EMAIL_ADDRESS][DOMAIN_NAME]"
type input "204731520"
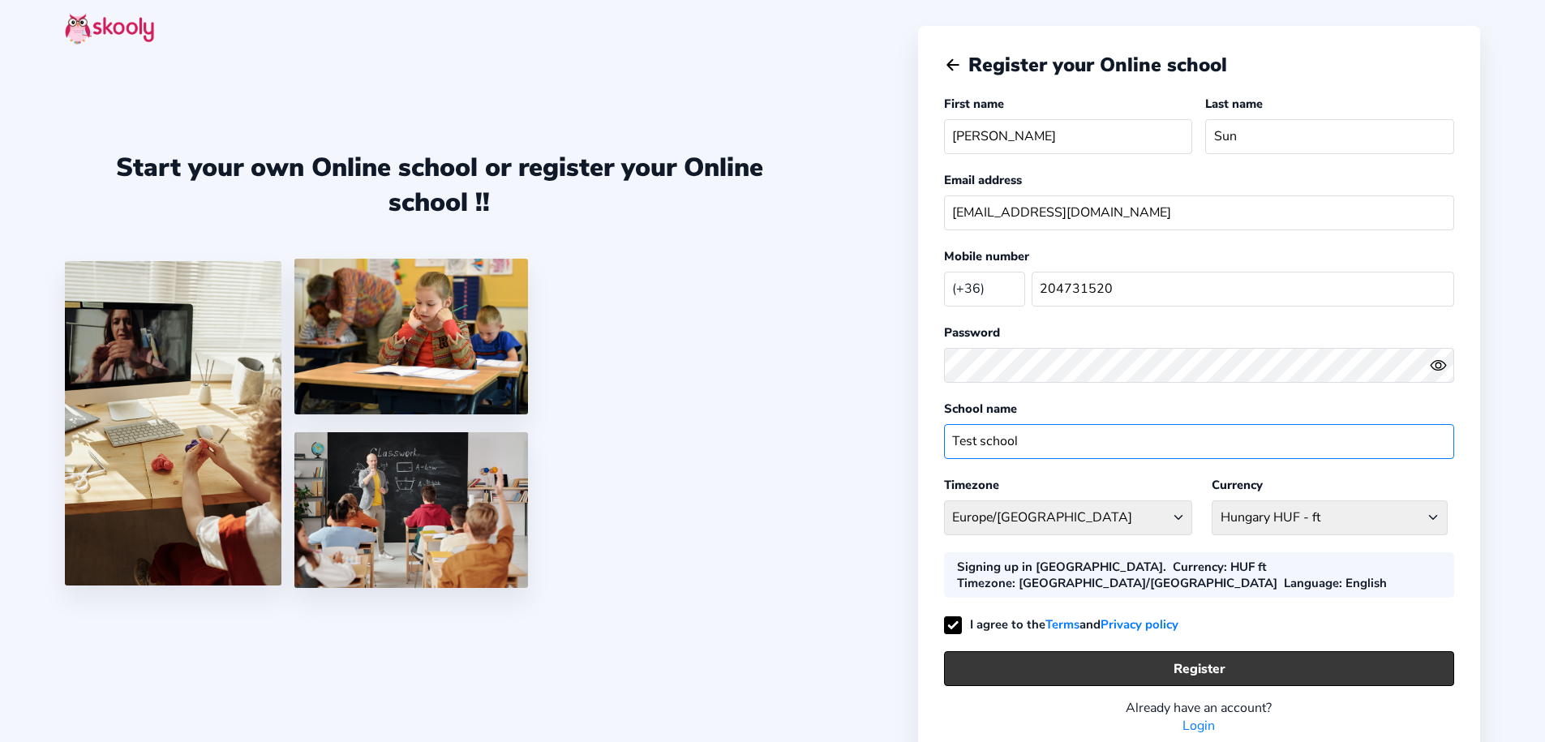
type input "Test school"
click at [1214, 662] on button "Register" at bounding box center [1199, 668] width 510 height 35
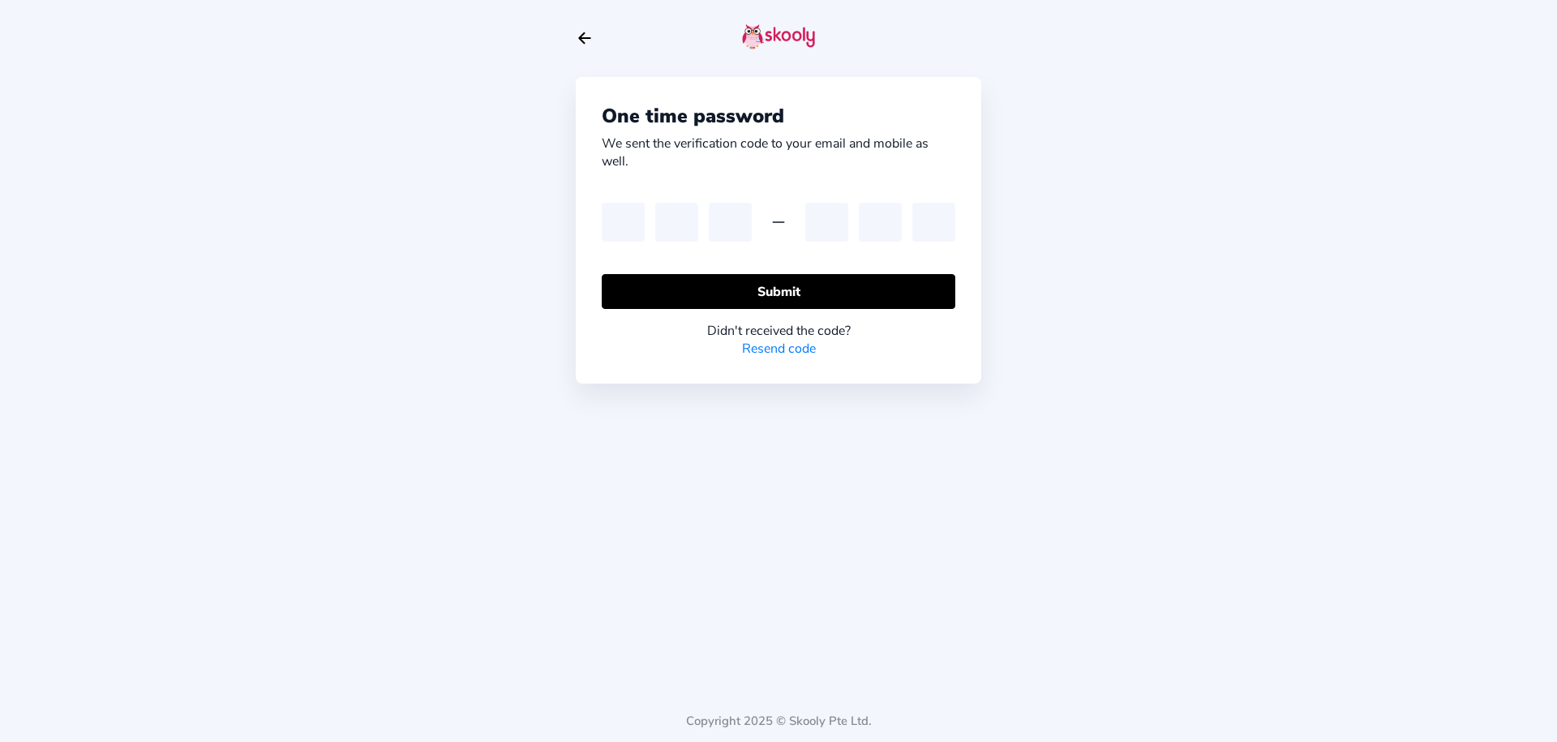
type input "6"
type input "8"
type input "0"
type input "4"
type input "1"
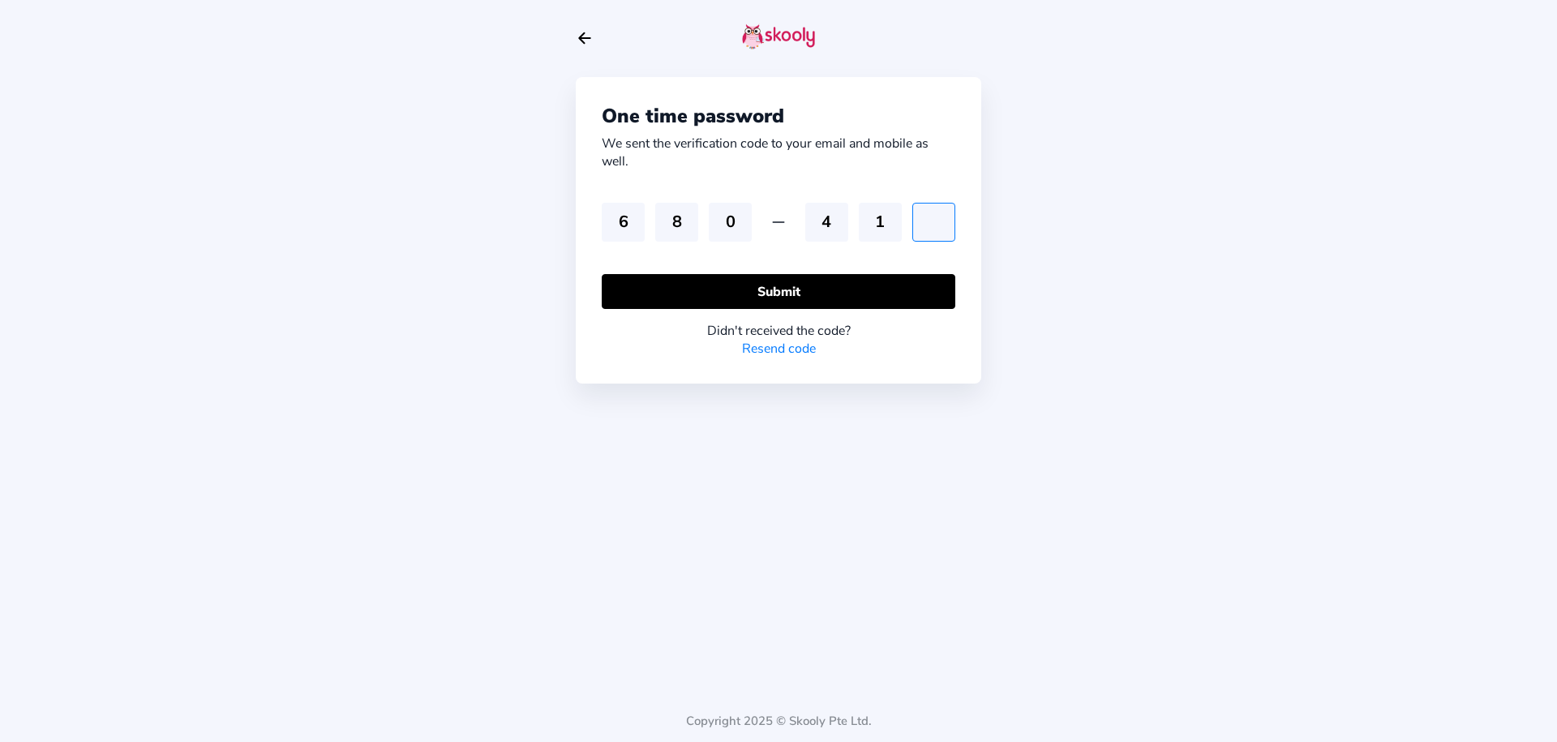
type input "6"
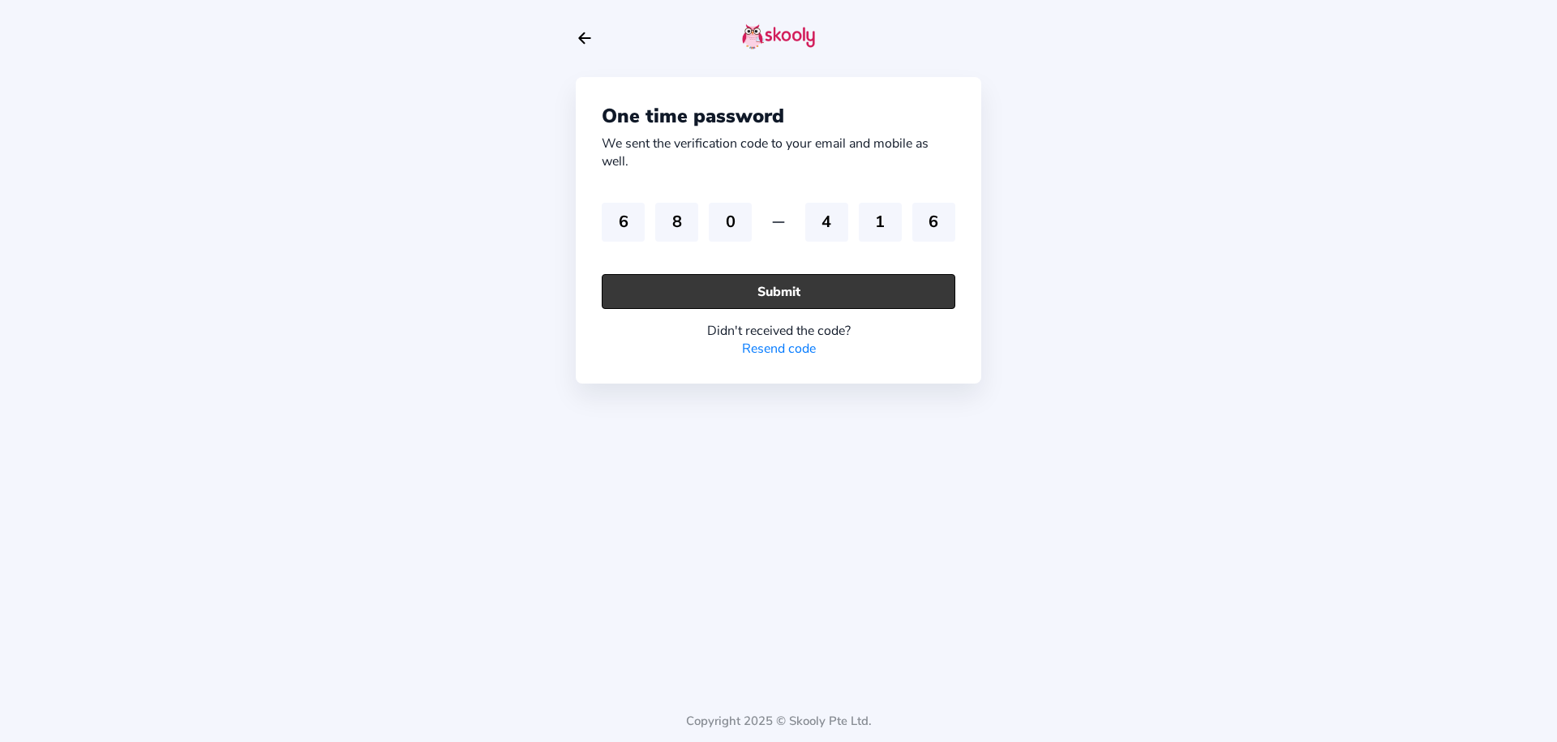
click at [696, 285] on button "Submit" at bounding box center [779, 291] width 354 height 35
